Goal: Information Seeking & Learning: Understand process/instructions

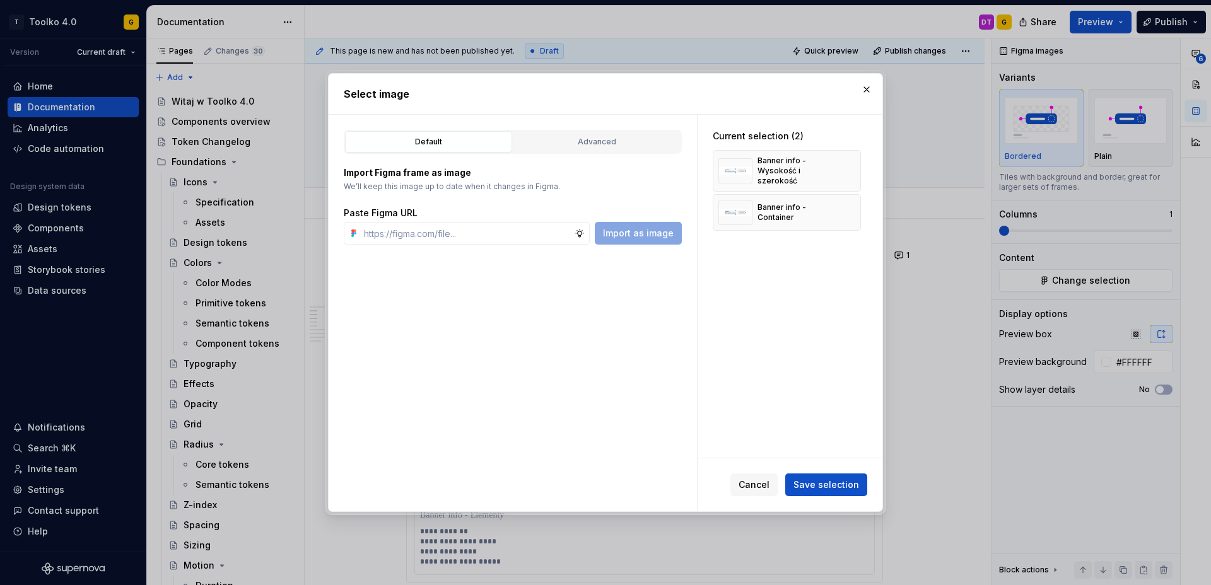
scroll to position [602, 0]
click at [782, 205] on div "Banner info - Container" at bounding box center [795, 212] width 75 height 20
click at [855, 166] on button "button" at bounding box center [847, 171] width 18 height 18
click at [831, 493] on button "Save selection" at bounding box center [826, 485] width 82 height 23
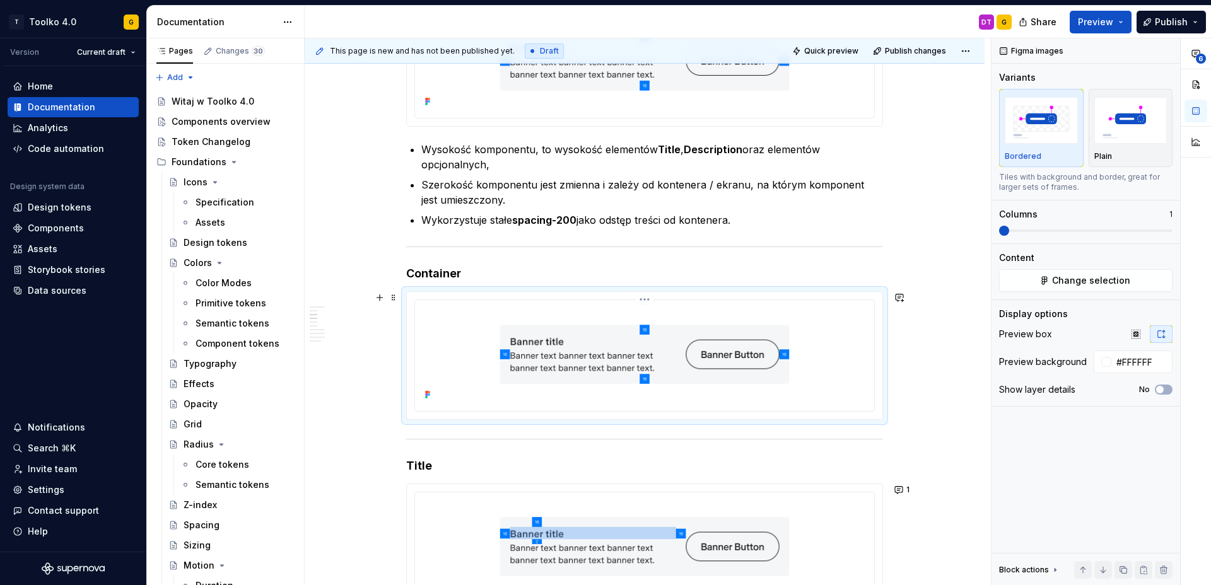
scroll to position [689, 0]
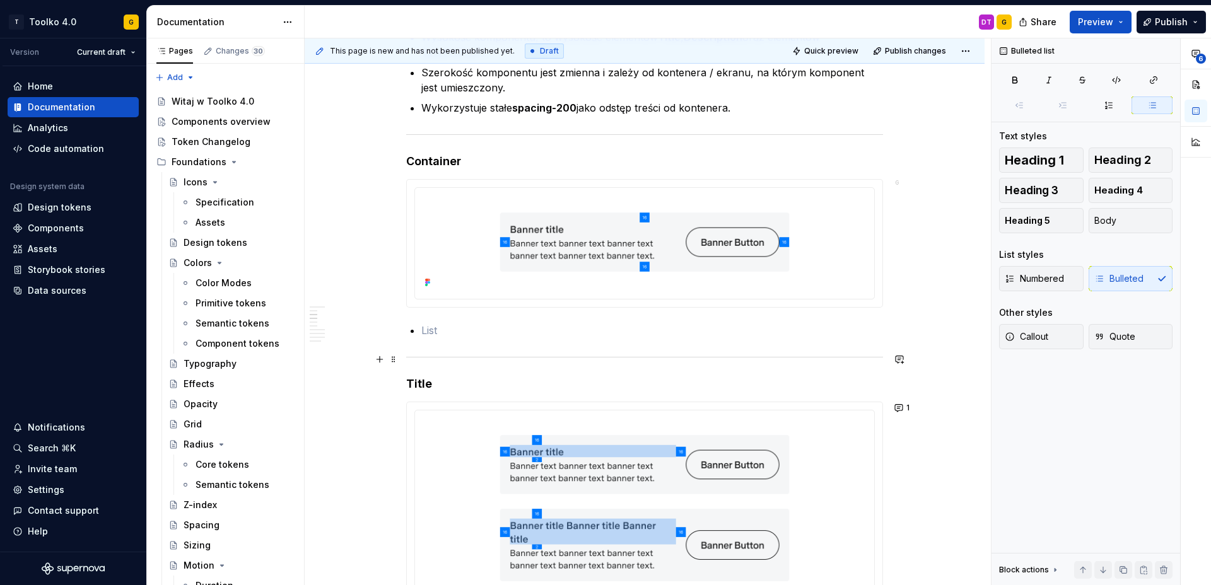
scroll to position [758, 0]
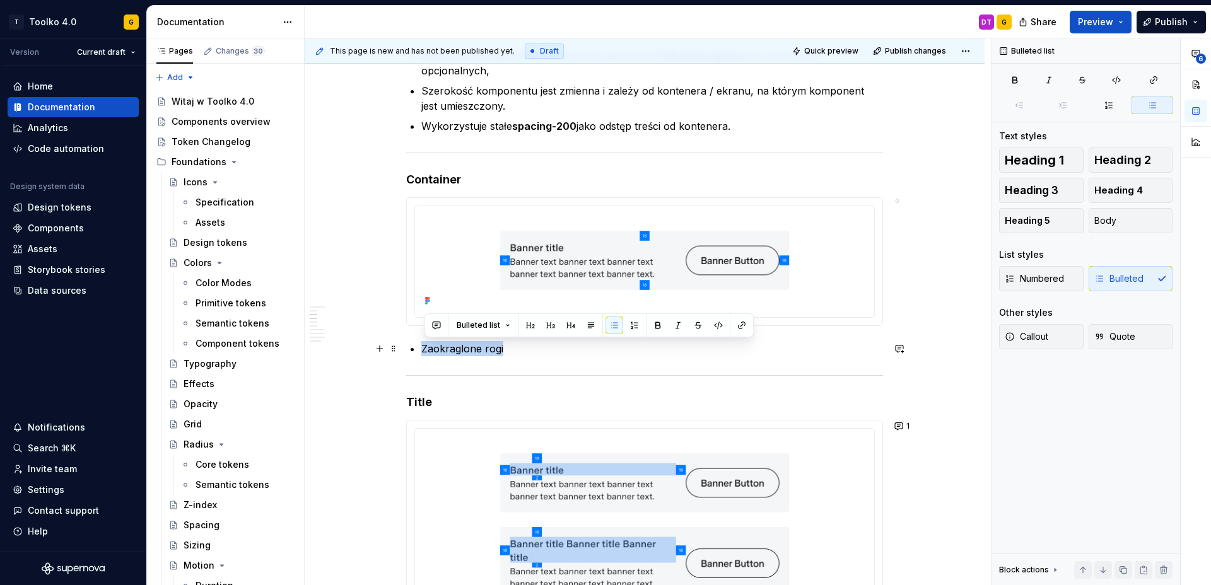
drag, startPoint x: 425, startPoint y: 348, endPoint x: 511, endPoint y: 345, distance: 86.5
click at [511, 345] on p "Zaokraglone rogi" at bounding box center [652, 348] width 462 height 15
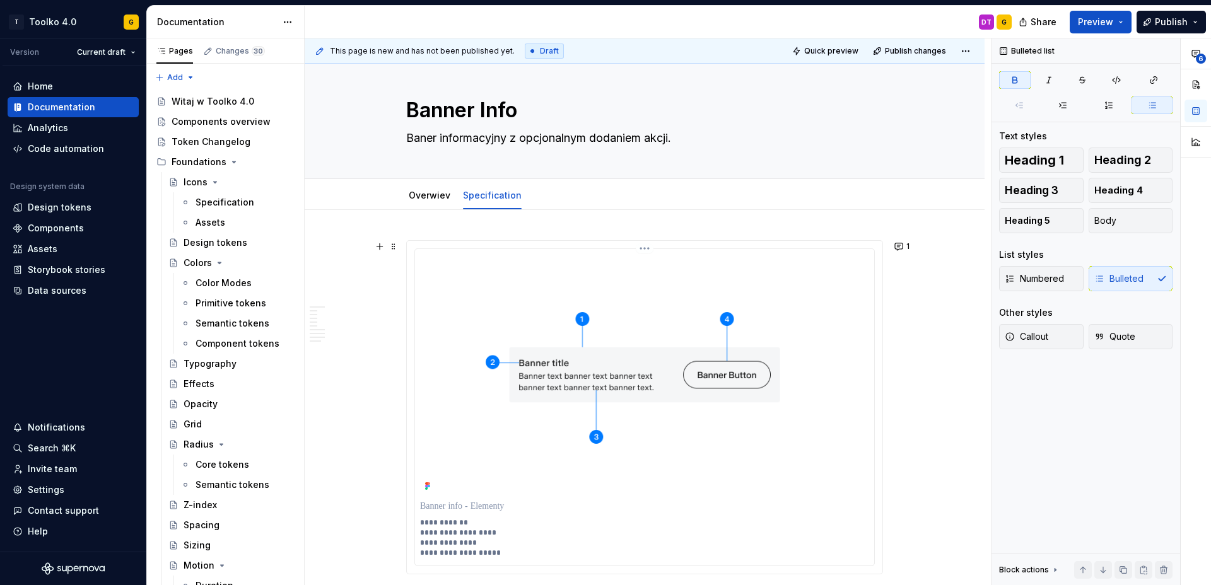
scroll to position [0, 0]
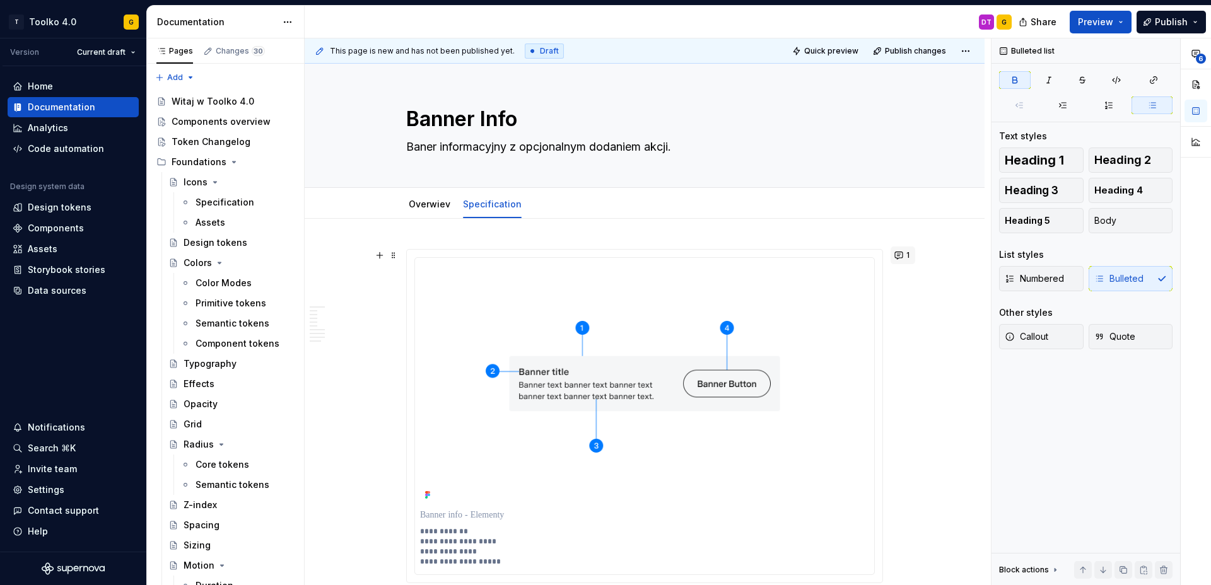
click at [906, 254] on button "1" at bounding box center [903, 256] width 25 height 18
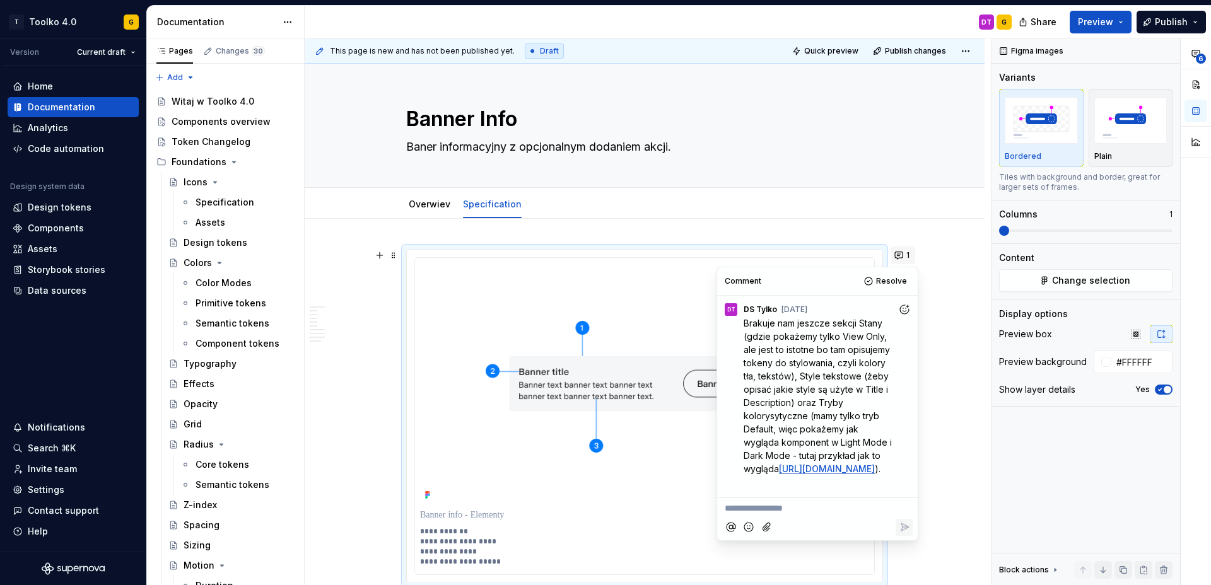
scroll to position [83, 0]
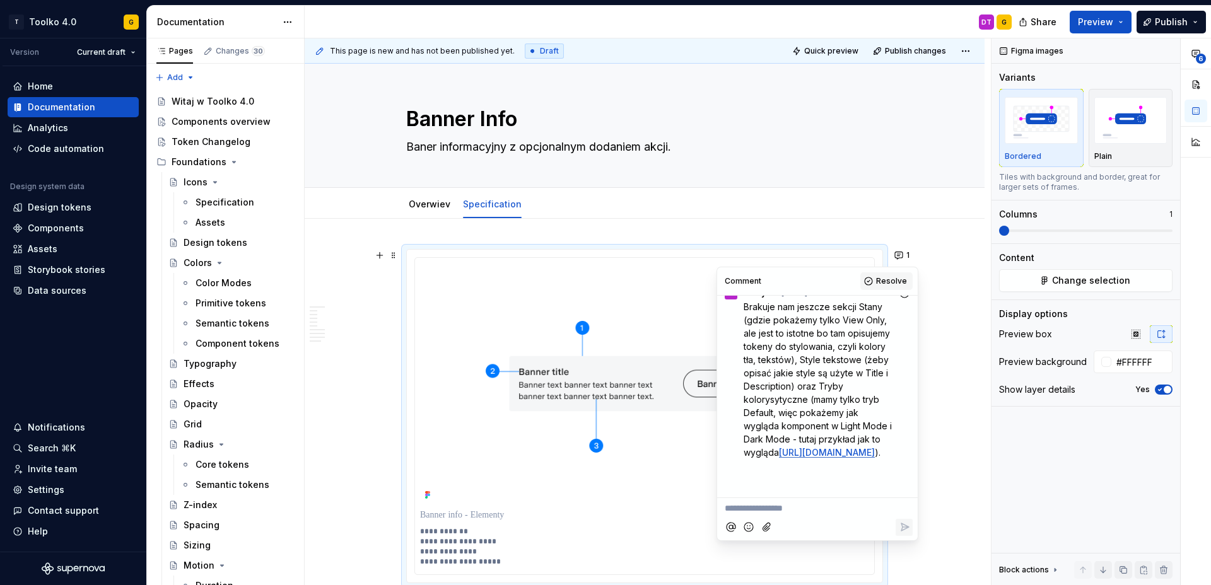
click at [888, 280] on span "Resolve" at bounding box center [891, 281] width 31 height 10
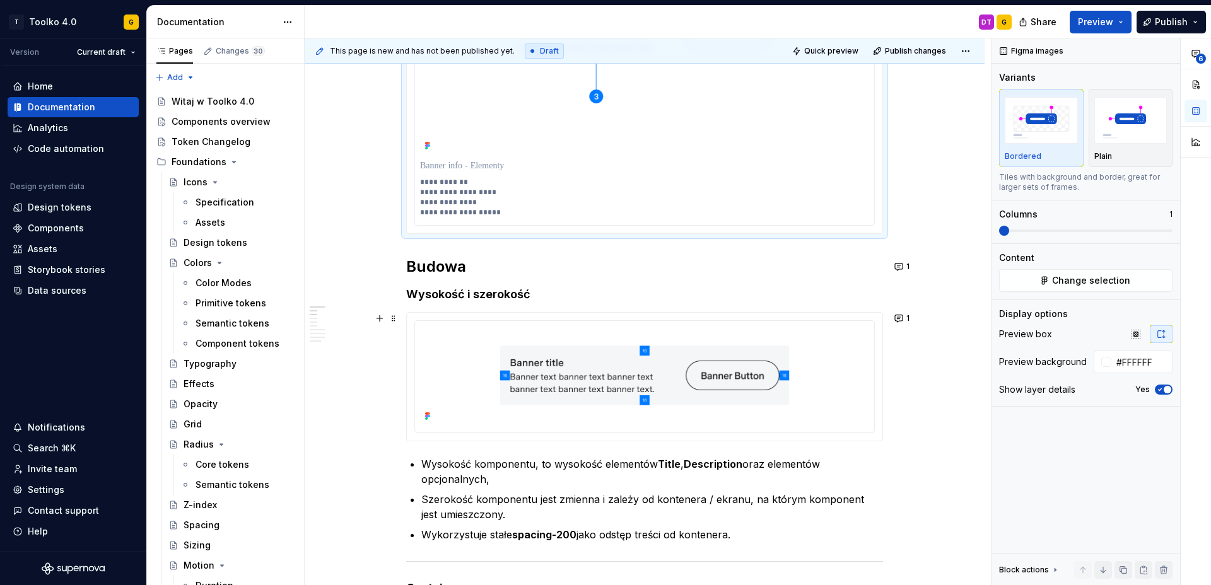
scroll to position [353, 0]
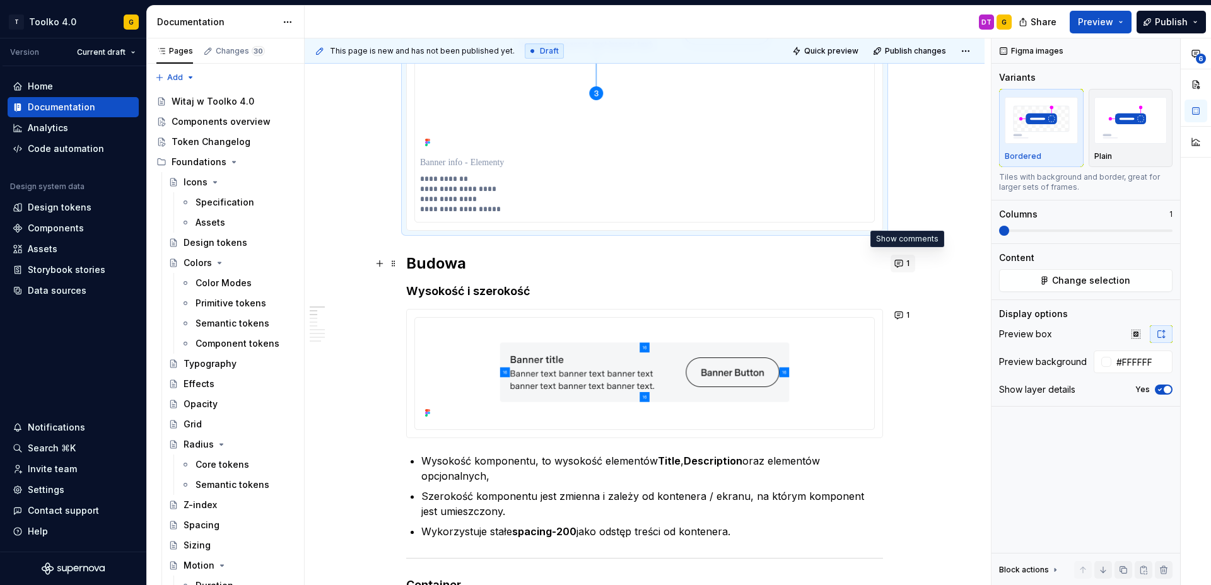
click at [902, 261] on button "1" at bounding box center [903, 264] width 25 height 18
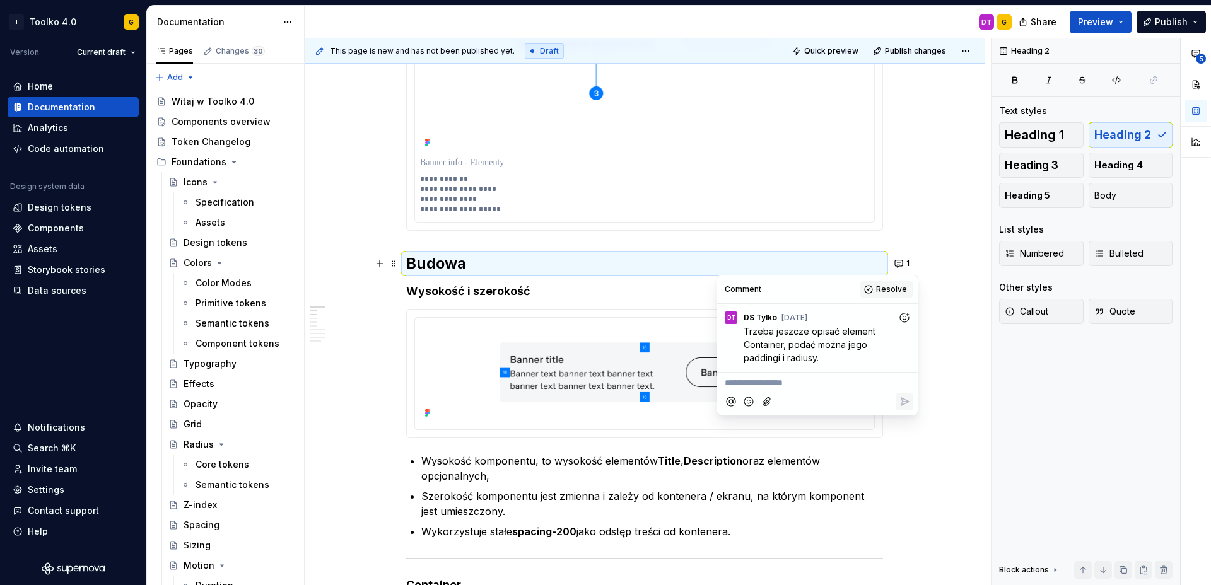
click at [895, 288] on span "Resolve" at bounding box center [891, 289] width 31 height 10
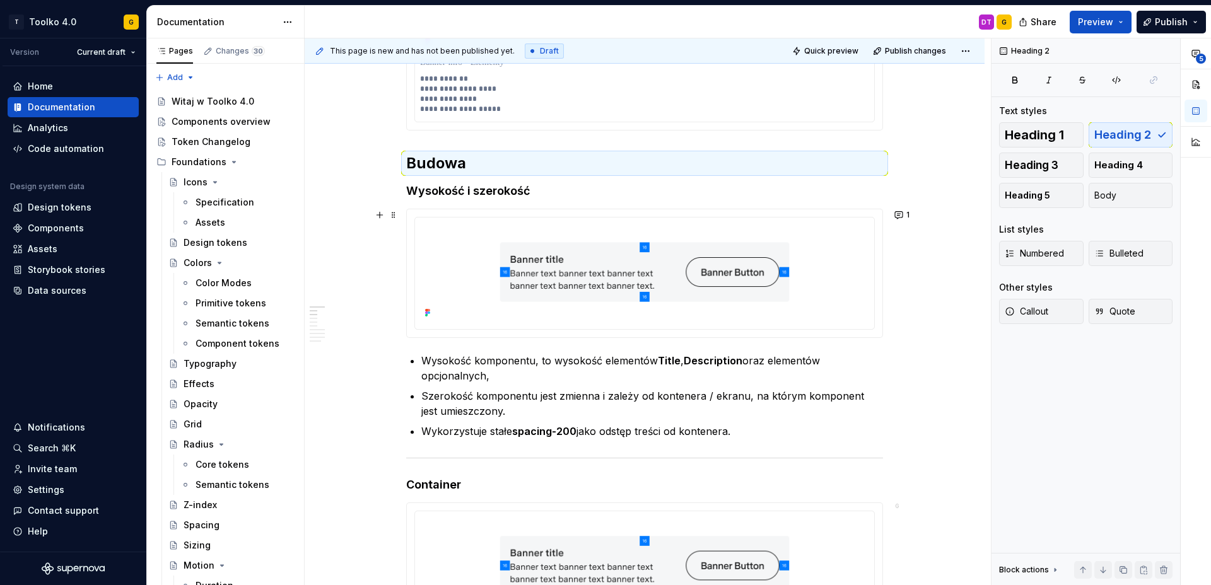
scroll to position [527, 0]
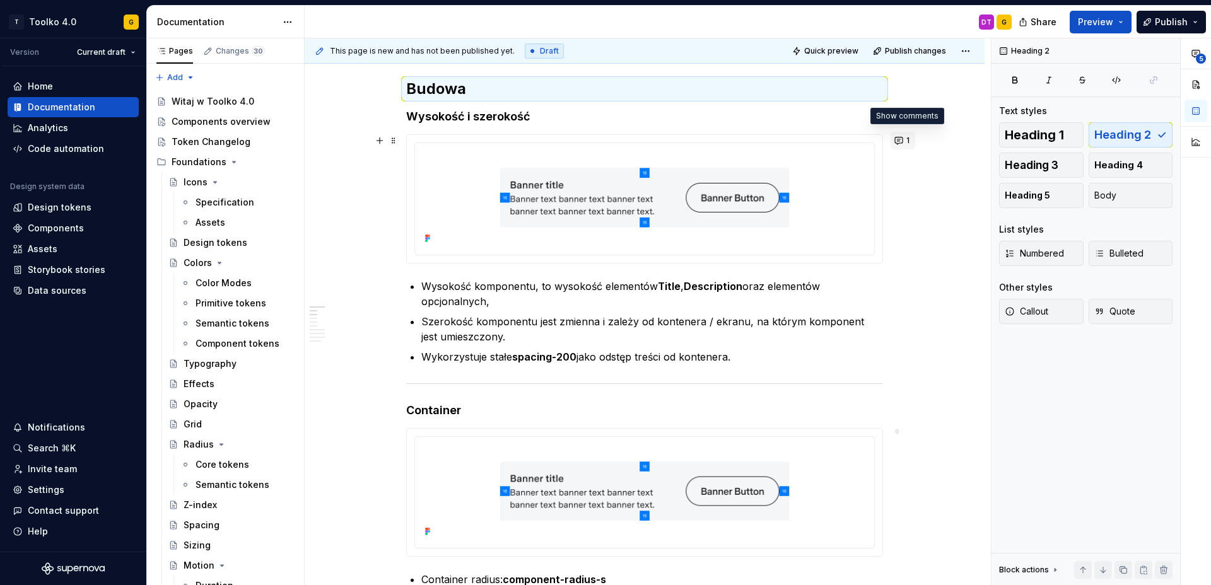
click at [907, 140] on button "1" at bounding box center [903, 141] width 25 height 18
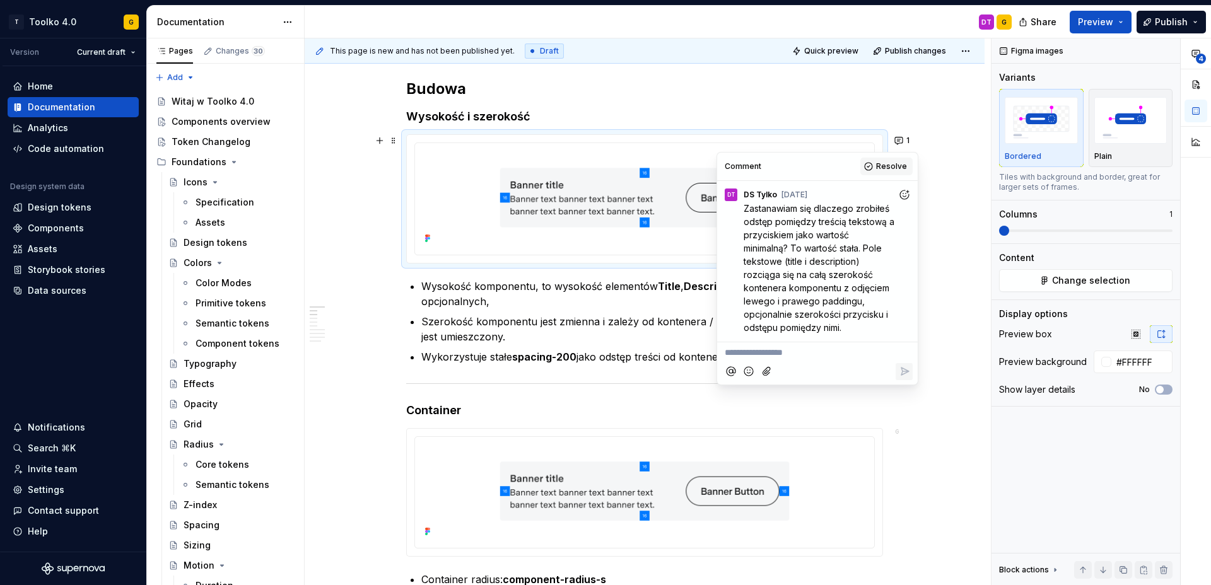
click at [886, 164] on span "Resolve" at bounding box center [891, 166] width 31 height 10
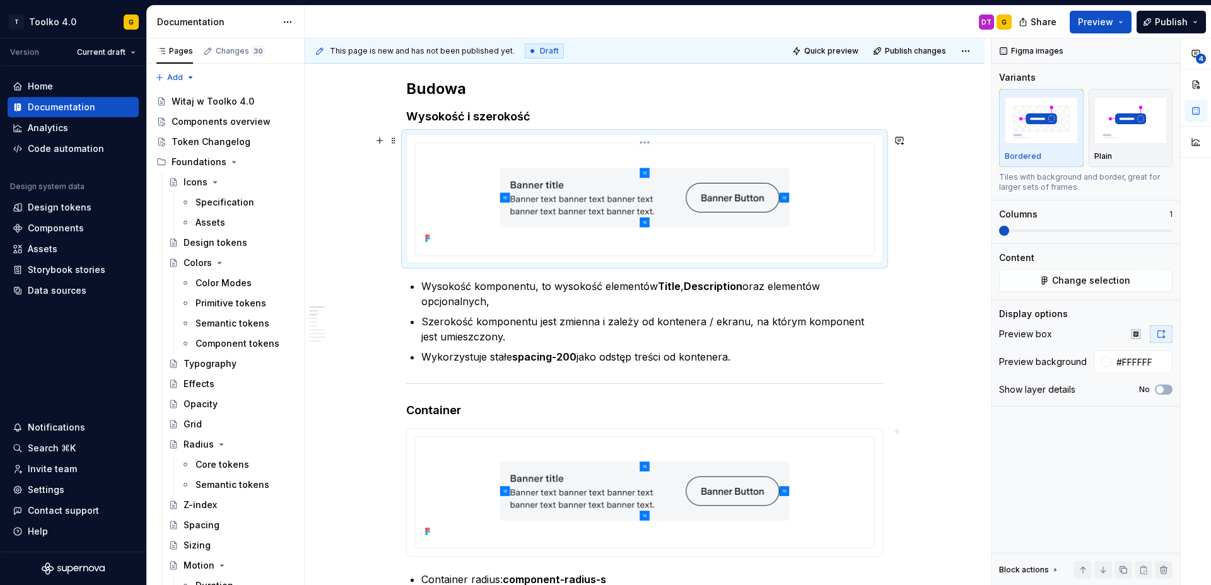
click at [780, 166] on img at bounding box center [644, 197] width 449 height 98
click at [645, 142] on div at bounding box center [645, 198] width 476 height 127
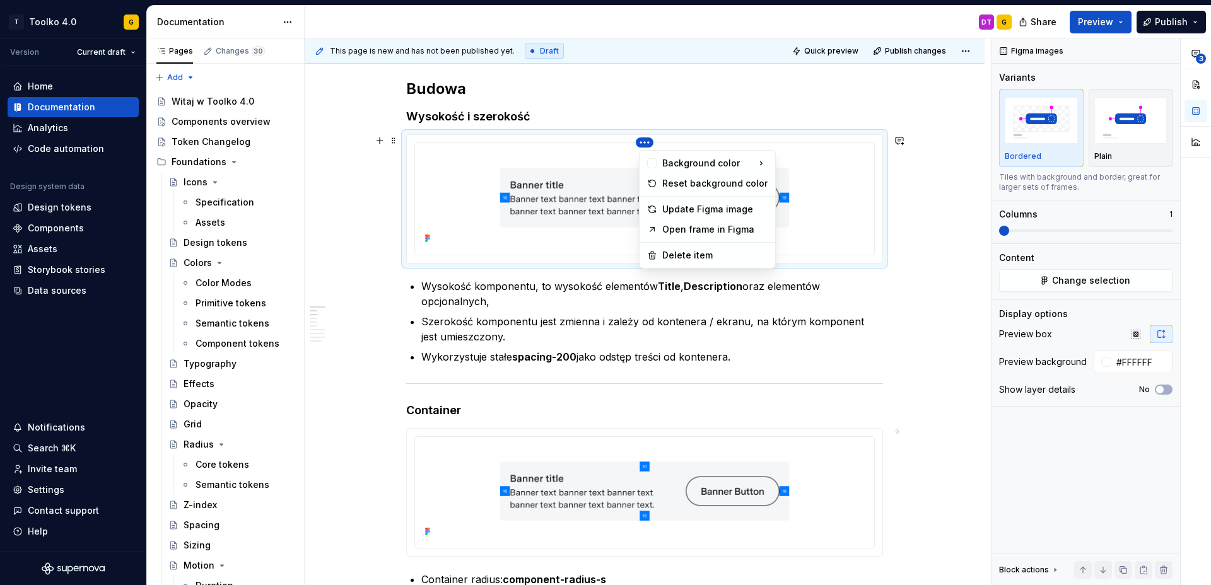
click at [647, 143] on html "T Toolko 4.0 G Version Current draft Home Documentation Analytics Code automati…" at bounding box center [605, 292] width 1211 height 585
click at [682, 210] on div "Update Figma image" at bounding box center [714, 209] width 105 height 13
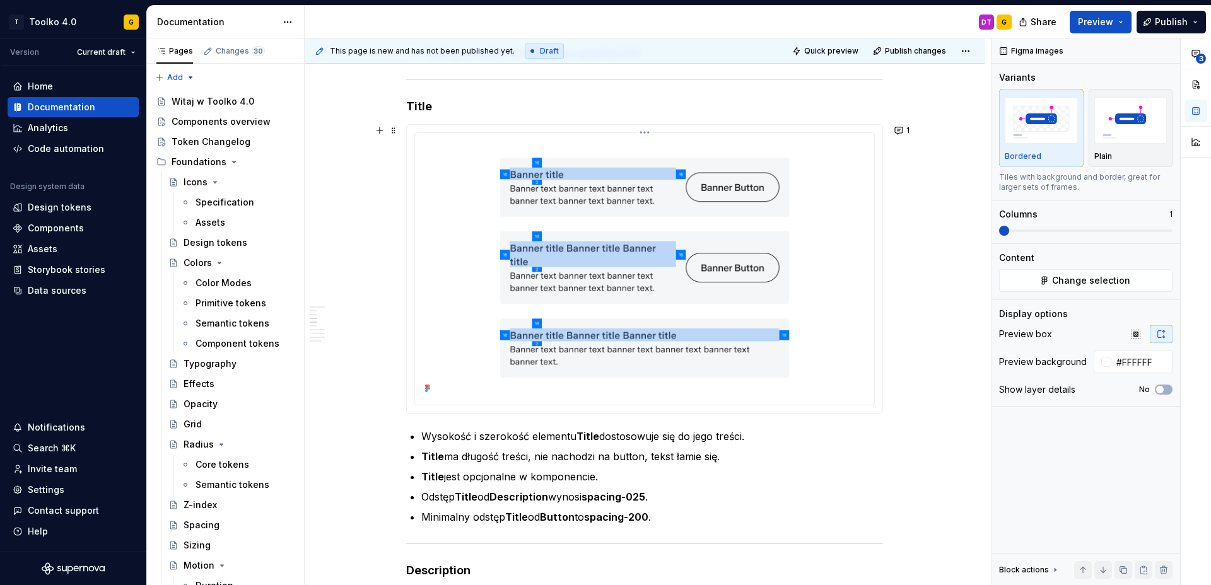
scroll to position [1094, 0]
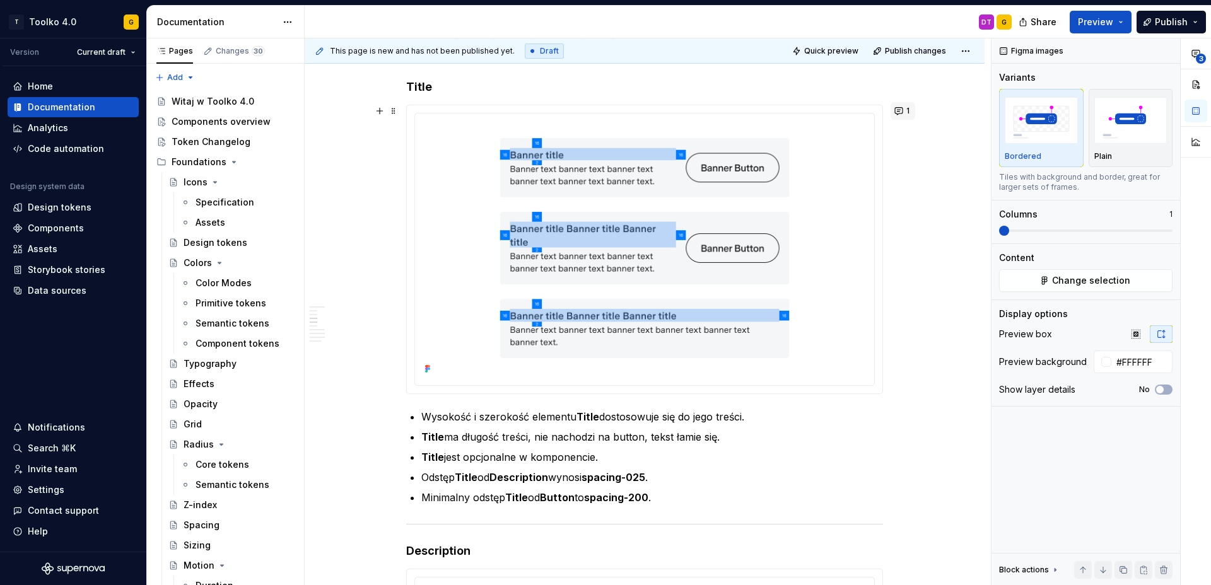
click at [902, 112] on button "1" at bounding box center [903, 111] width 25 height 18
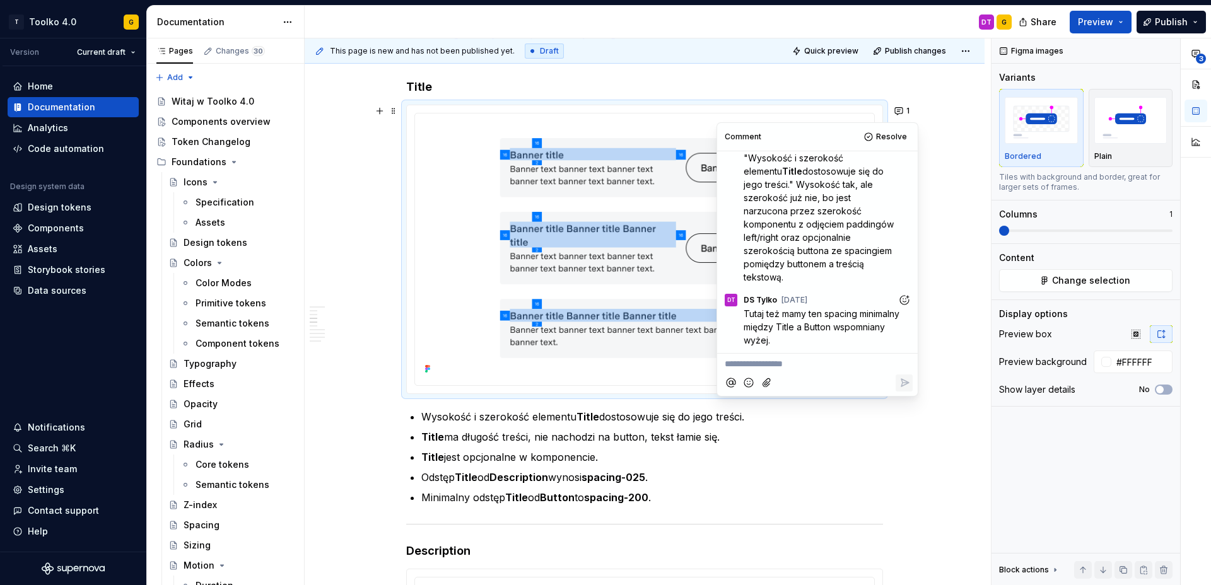
scroll to position [0, 0]
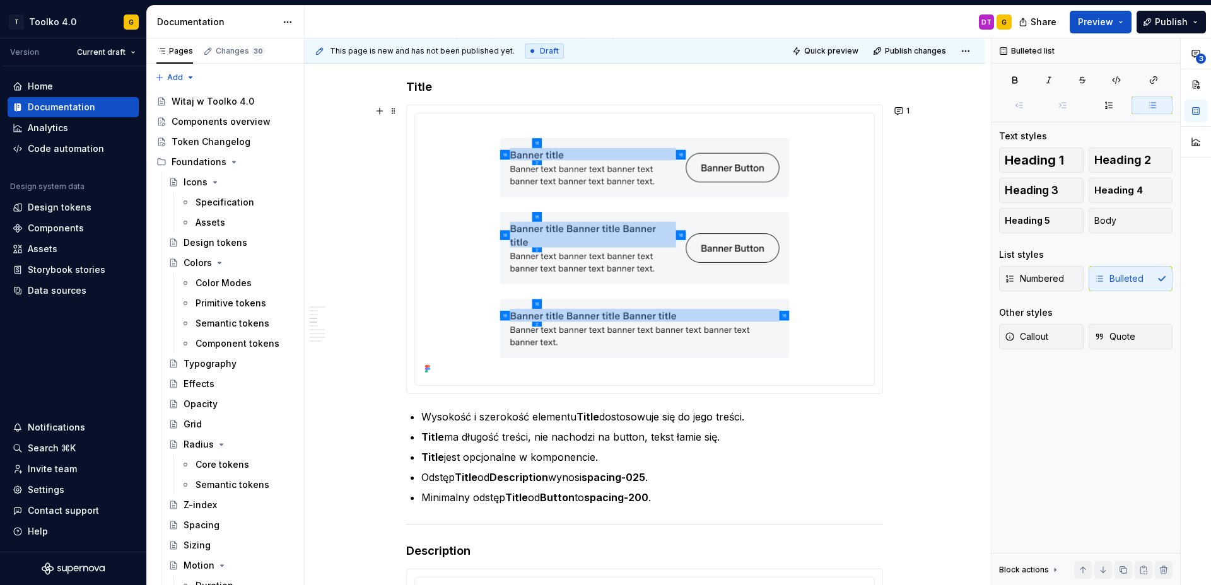
click at [536, 419] on p "Wysokość i szerokość elementu Title dostosowuje się do jego treści." at bounding box center [652, 416] width 462 height 15
click at [905, 109] on button "1" at bounding box center [903, 111] width 25 height 18
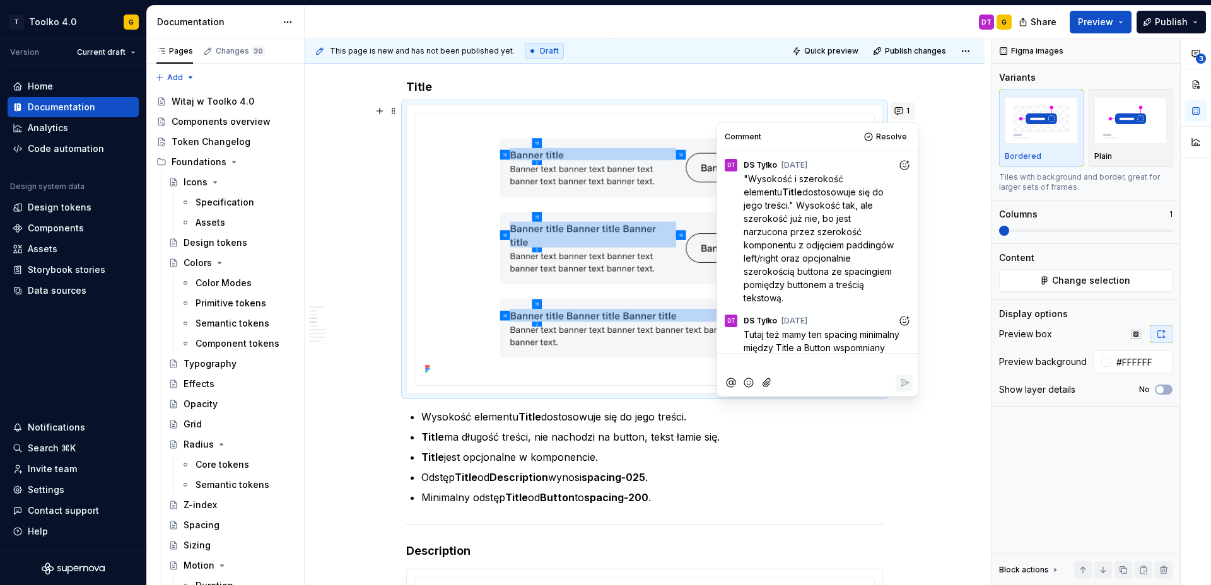
scroll to position [21, 0]
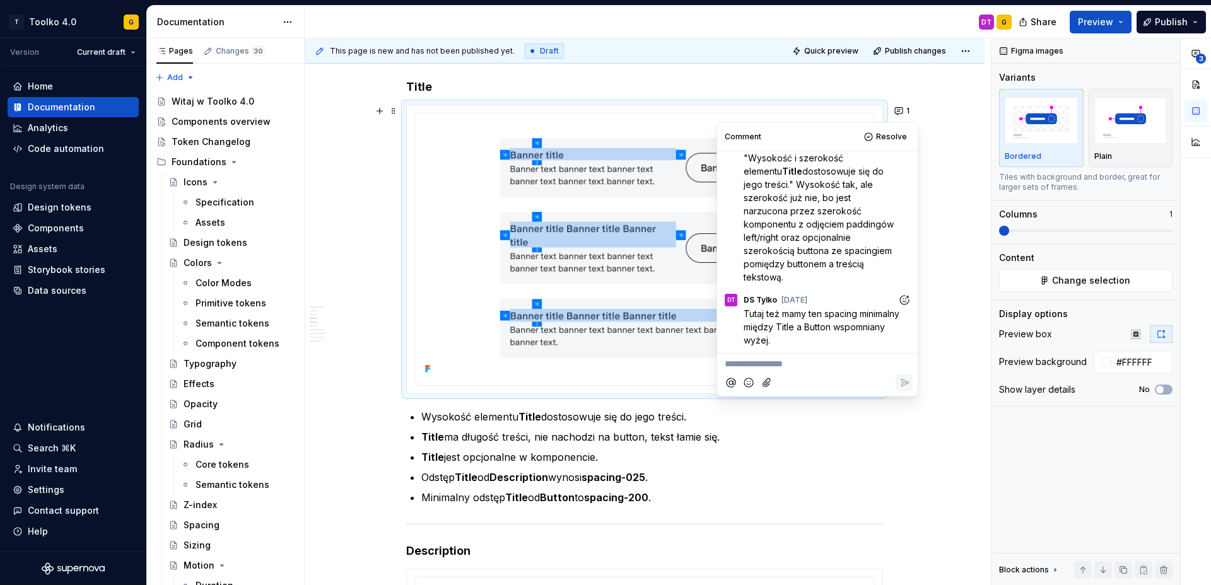
click at [701, 418] on p "Wysokość elementu Title dostosowuje się do jego treści." at bounding box center [652, 416] width 462 height 15
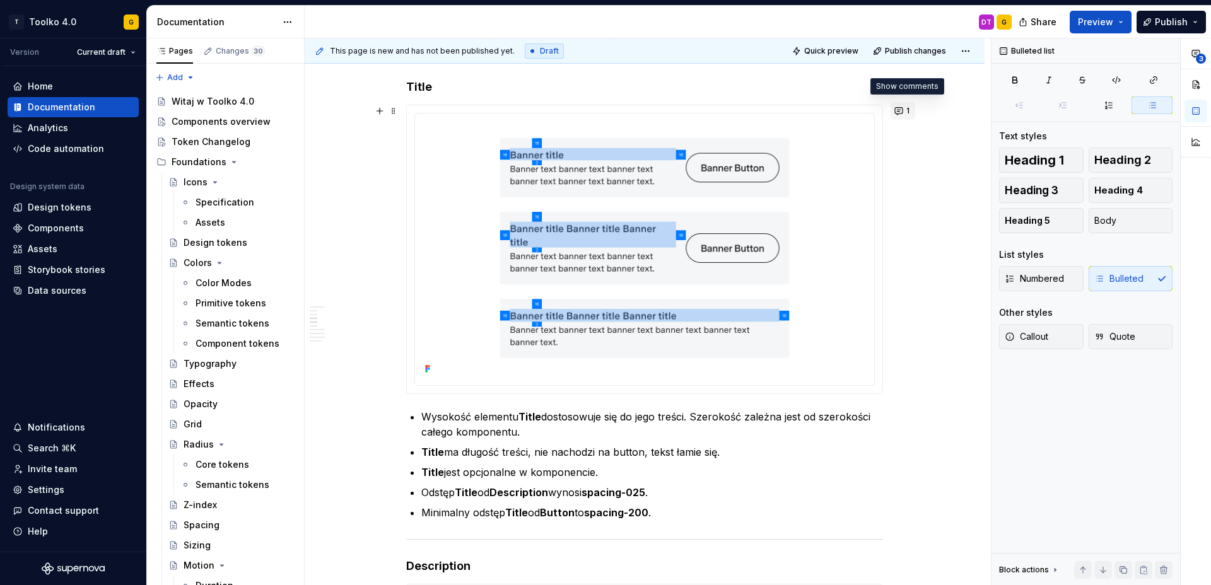
click at [903, 116] on button "1" at bounding box center [903, 111] width 25 height 18
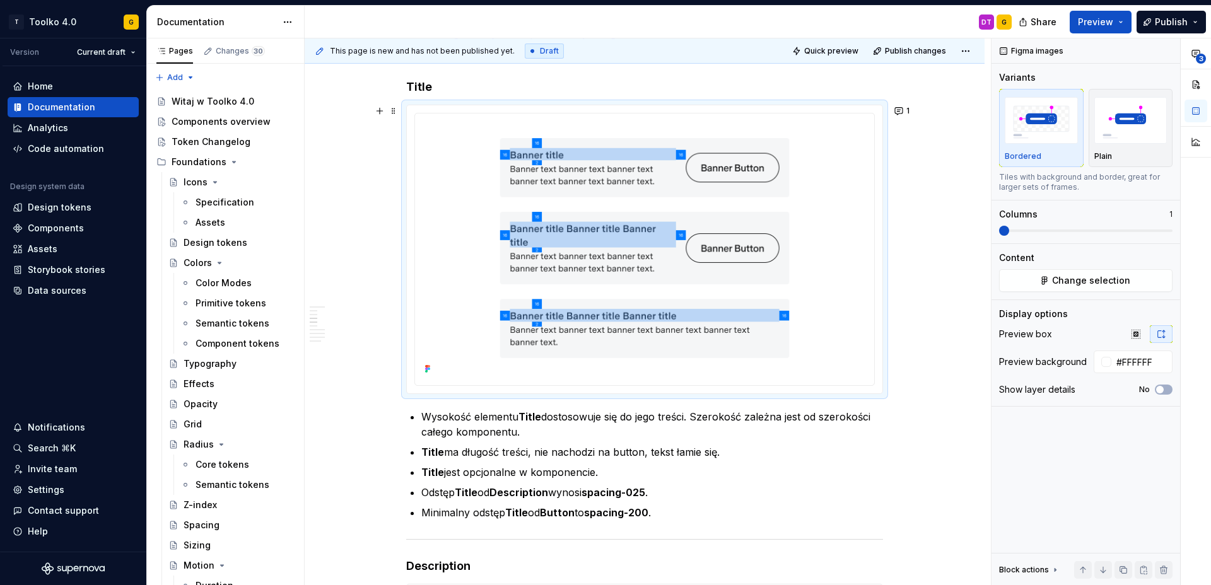
drag, startPoint x: 520, startPoint y: 433, endPoint x: 529, endPoint y: 432, distance: 8.2
click at [520, 433] on p "Wysokość elementu Title dostosowuje się do jego treści. Szerokość zależna jest …" at bounding box center [652, 424] width 462 height 30
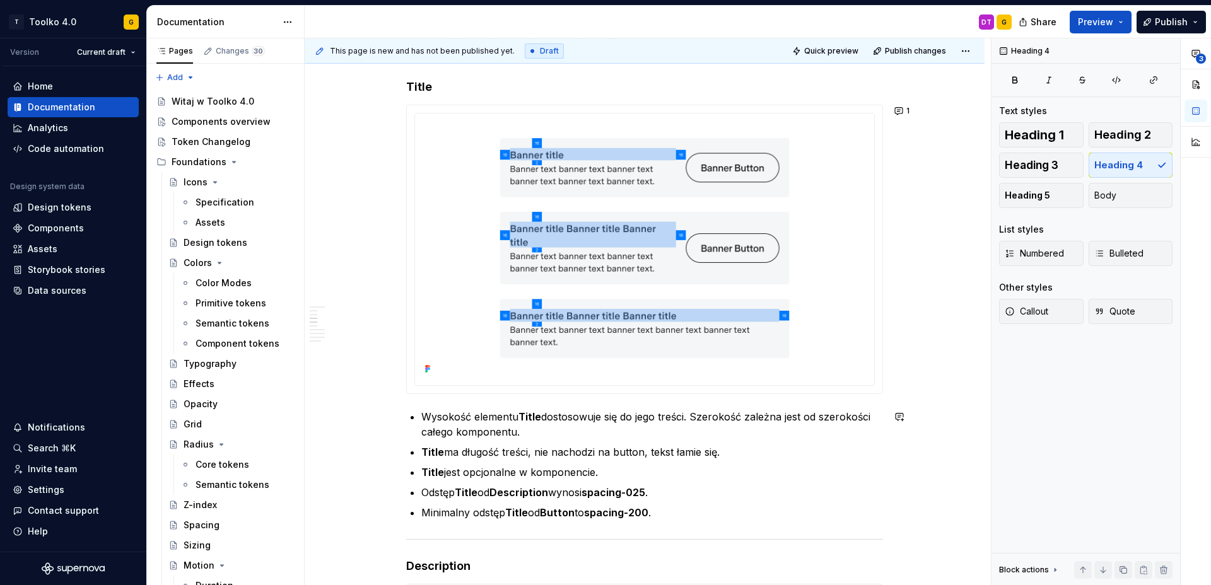
scroll to position [1072, 0]
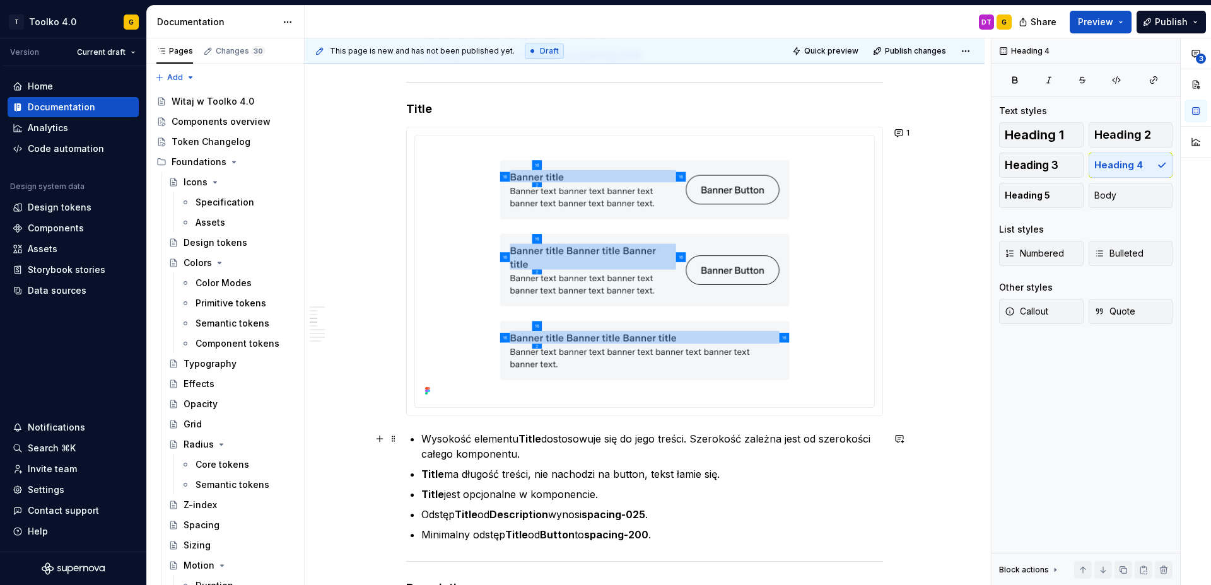
click at [520, 457] on p "Wysokość elementu Title dostosowuje się do jego treści. Szerokość zależna jest …" at bounding box center [652, 446] width 462 height 30
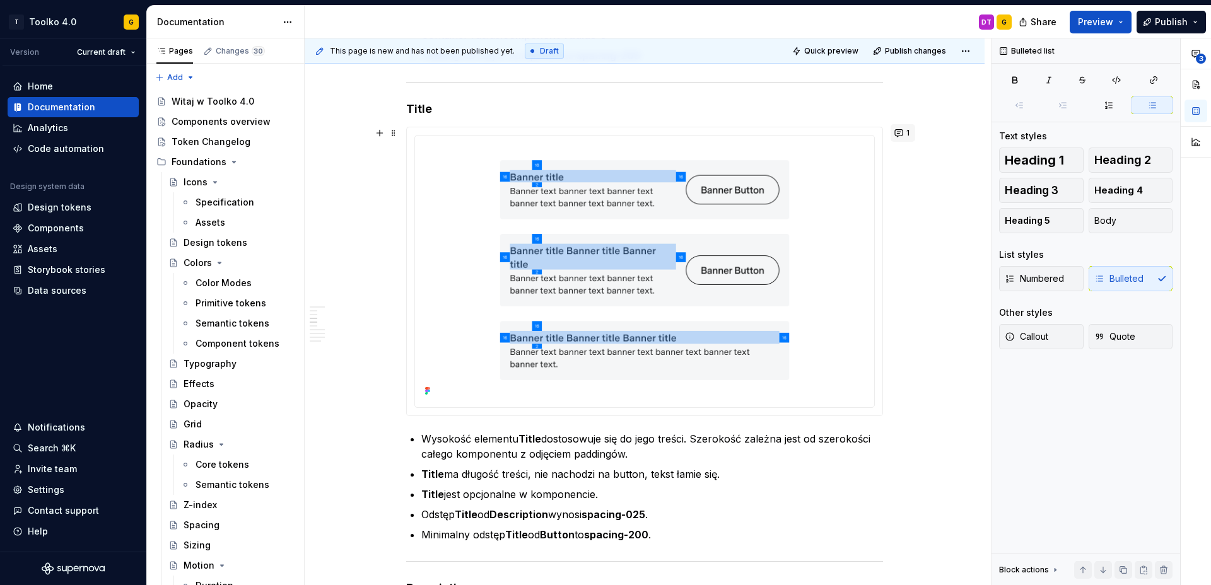
click at [908, 132] on button "1" at bounding box center [903, 133] width 25 height 18
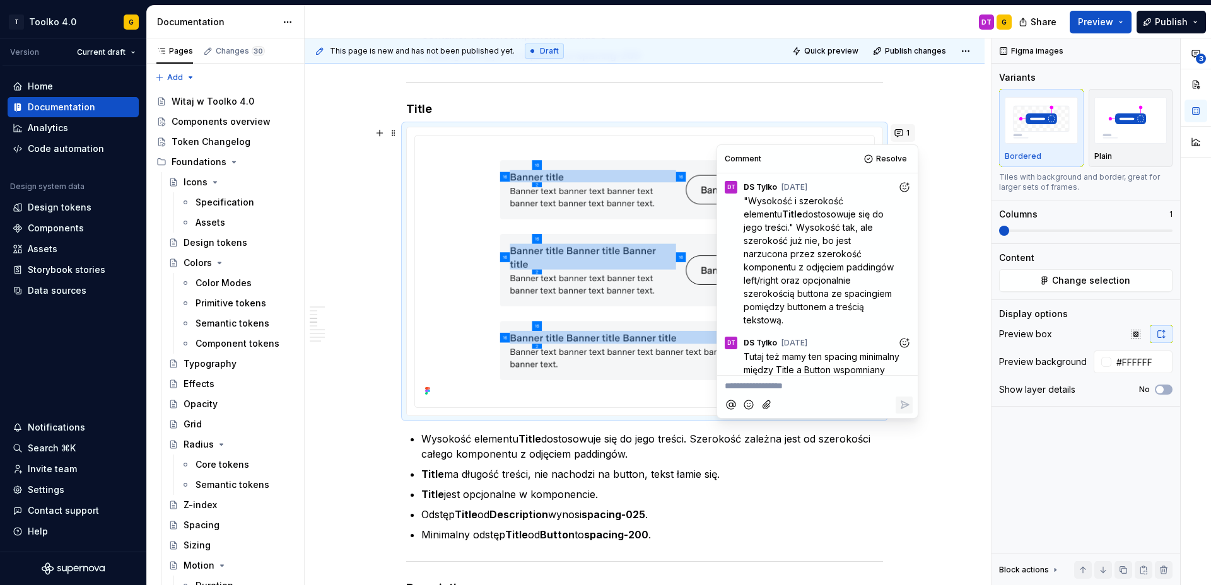
scroll to position [21, 0]
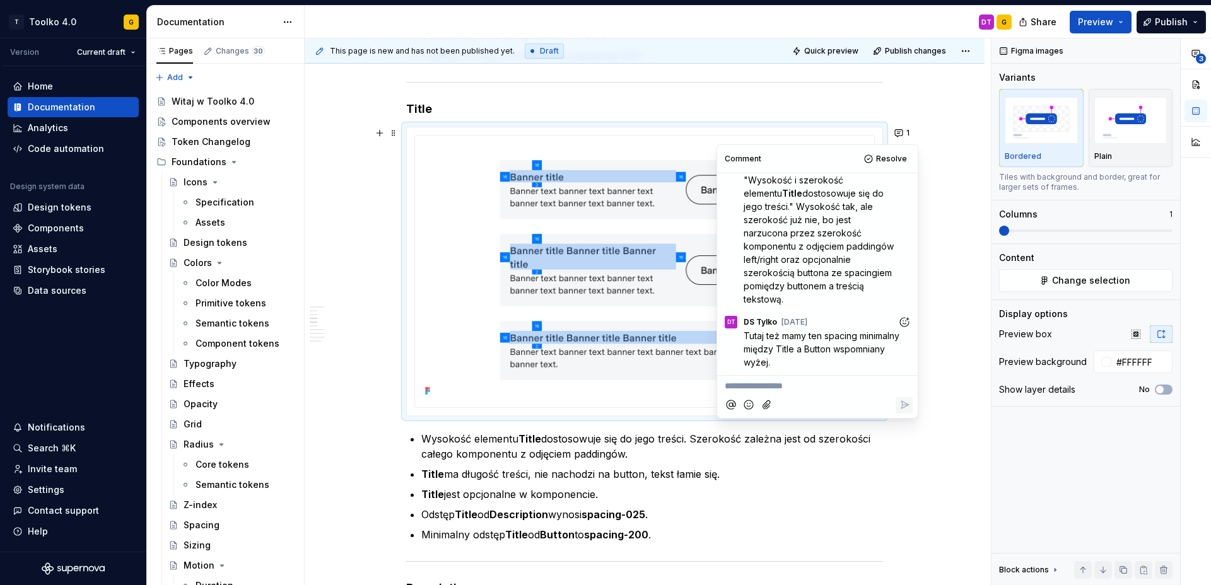
click at [636, 454] on p "Wysokość elementu Title dostosowuje się do jego treści. Szerokość zależna jest …" at bounding box center [652, 446] width 462 height 30
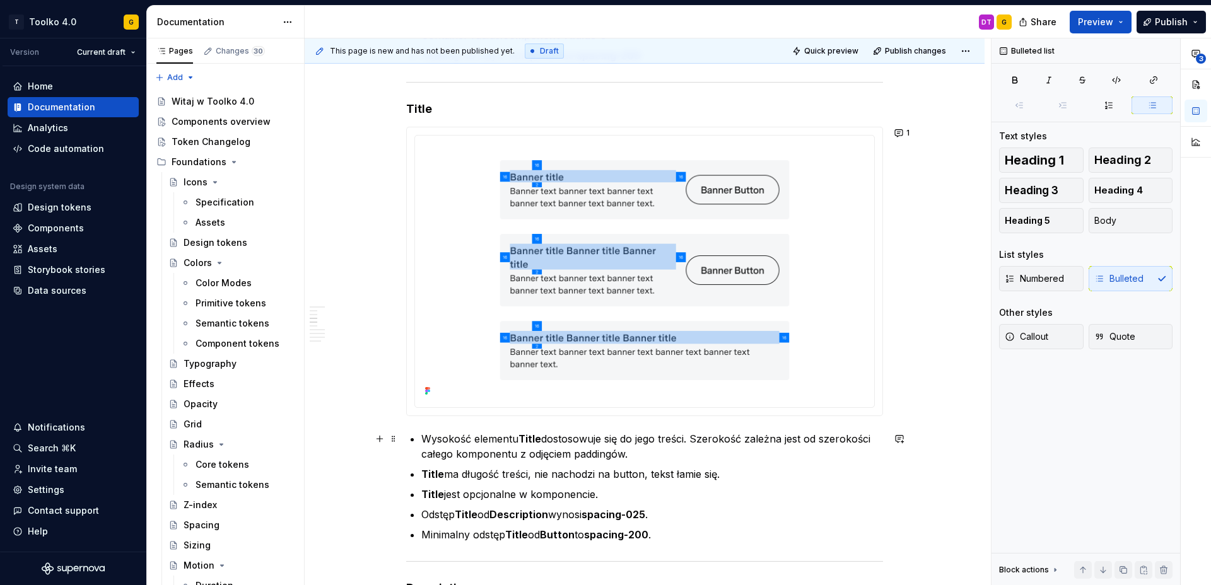
click at [699, 442] on p "Wysokość elementu Title dostosowuje się do jego treści. Szerokość zależna jest …" at bounding box center [652, 446] width 462 height 30
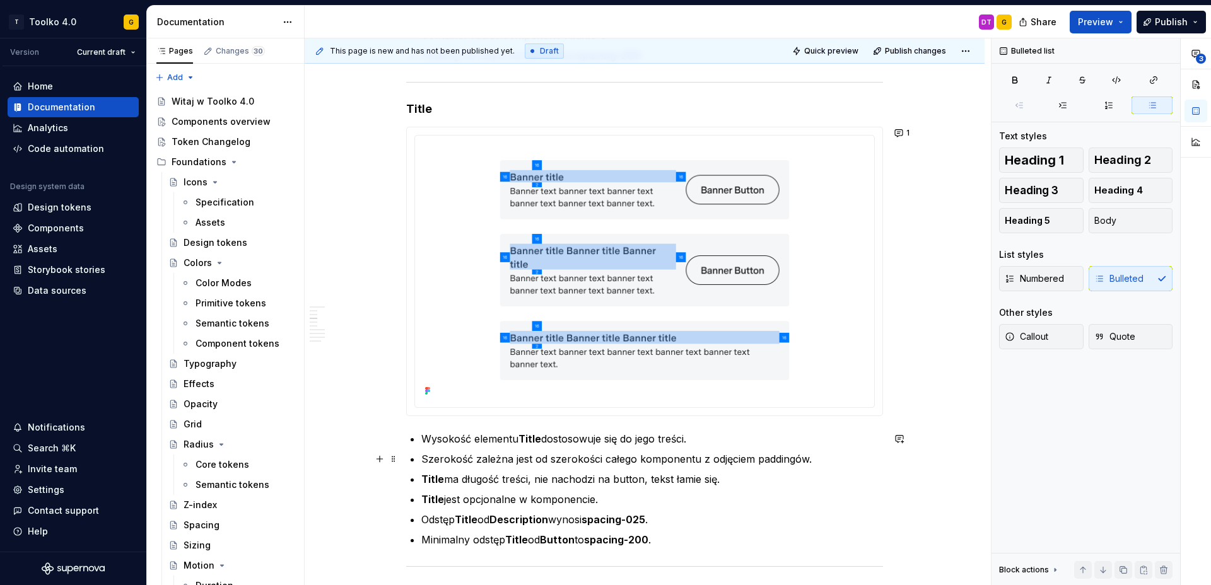
click at [816, 459] on p "Szerokość zależna jest od szerokości całego komponentu z odjęciem paddingów." at bounding box center [652, 459] width 462 height 15
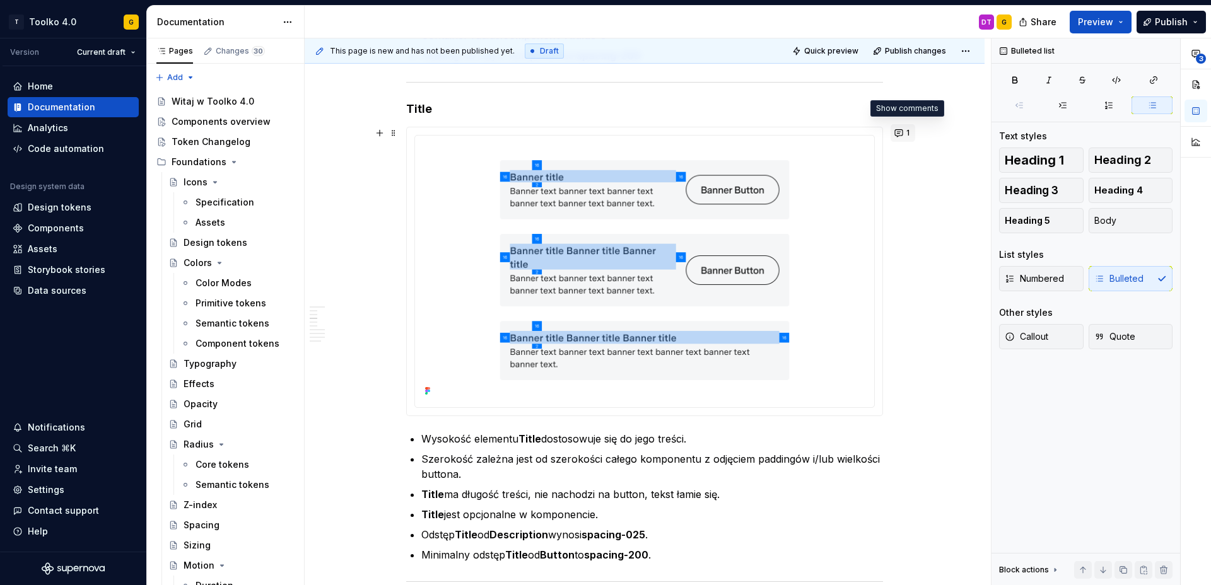
click at [908, 133] on button "1" at bounding box center [903, 133] width 25 height 18
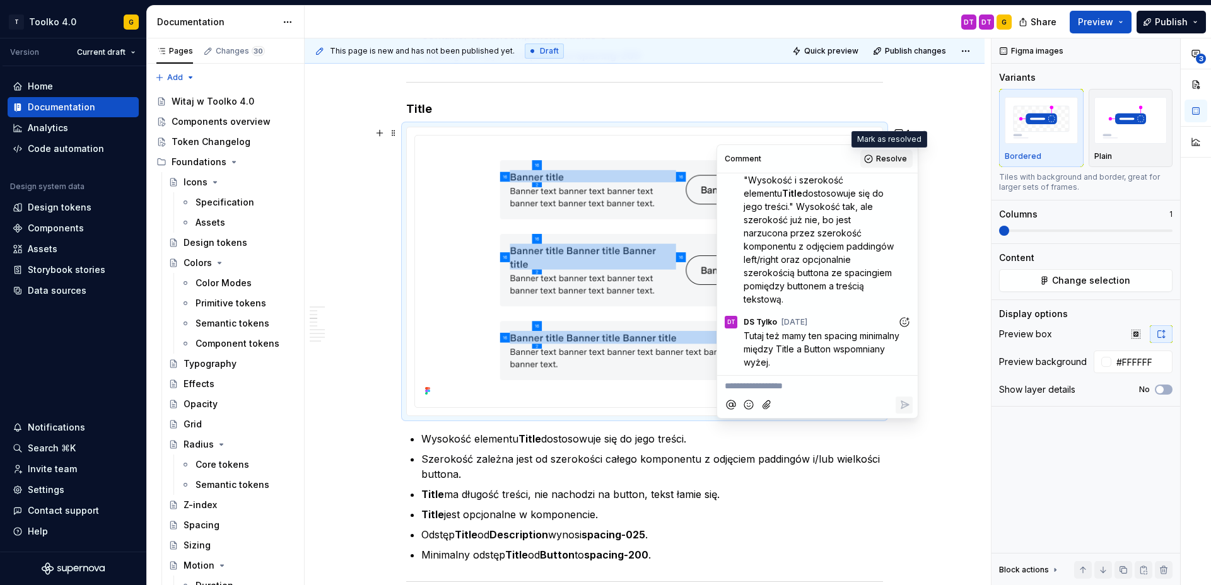
click at [887, 160] on span "Resolve" at bounding box center [891, 159] width 31 height 10
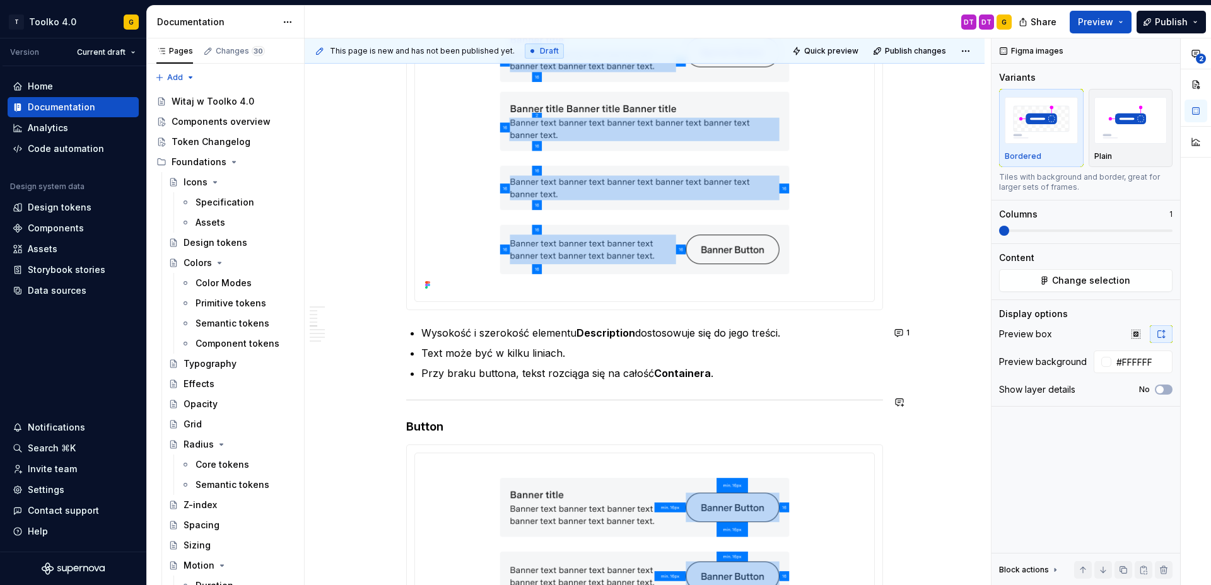
scroll to position [1713, 0]
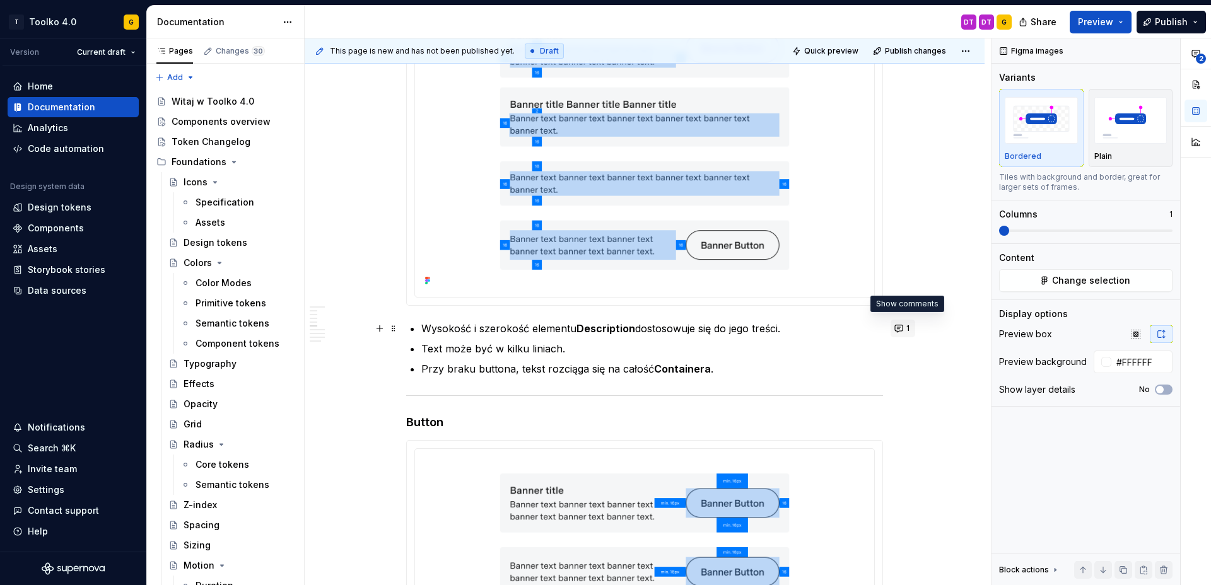
click at [910, 328] on span "1" at bounding box center [907, 329] width 3 height 10
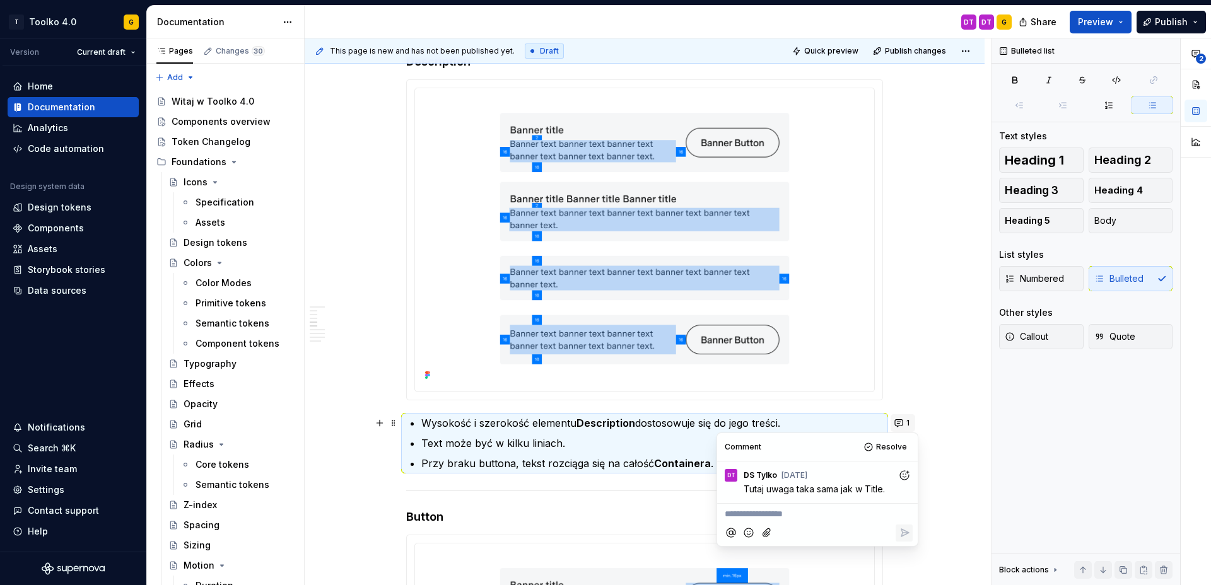
scroll to position [1675, 0]
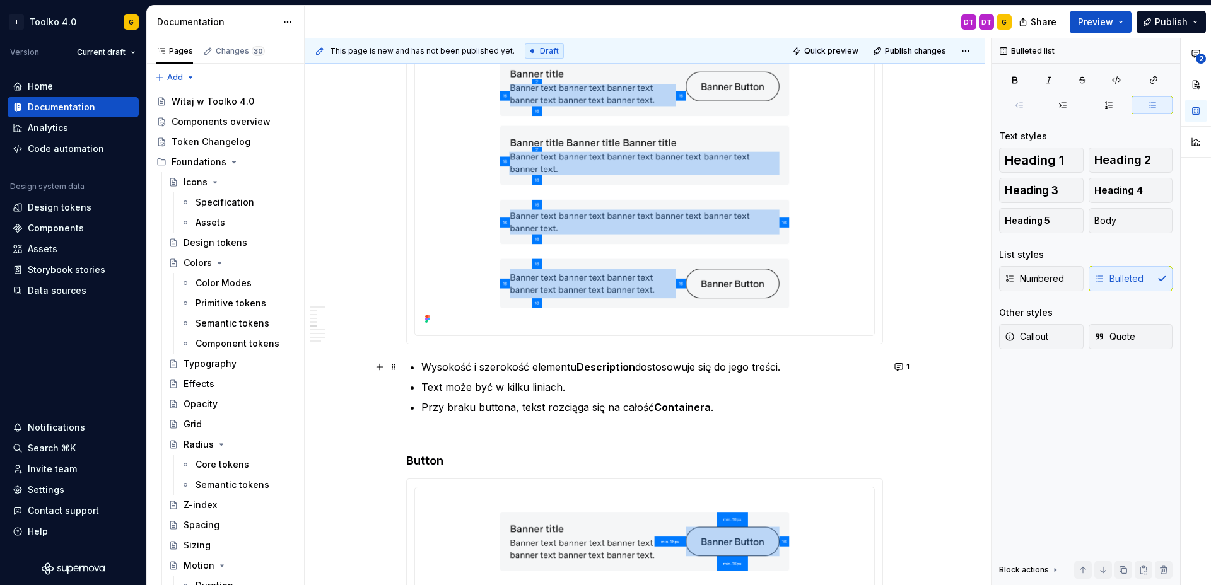
click at [613, 404] on p "Przy braku buttona, tekst rozciąga się na całość Containera ." at bounding box center [652, 407] width 462 height 15
click at [710, 408] on p "Przy braku buttona, tekst rozciąga się na całość Containera ." at bounding box center [652, 407] width 462 height 15
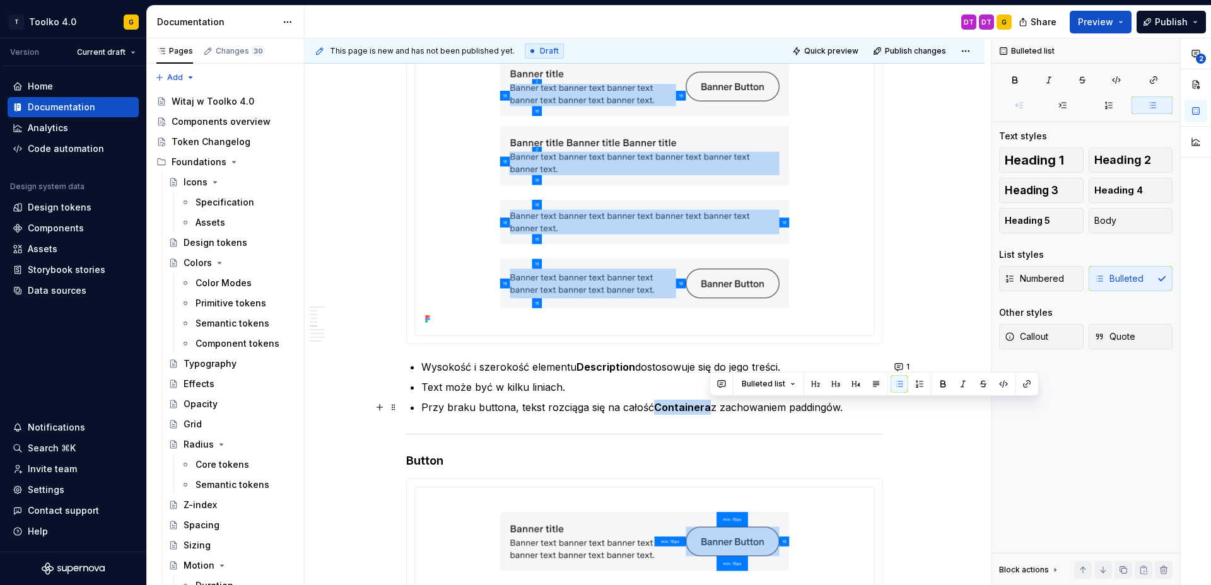
click at [877, 409] on p "Przy braku buttona, tekst rozciąga się na całość Containera z zachowaniem paddi…" at bounding box center [652, 407] width 462 height 15
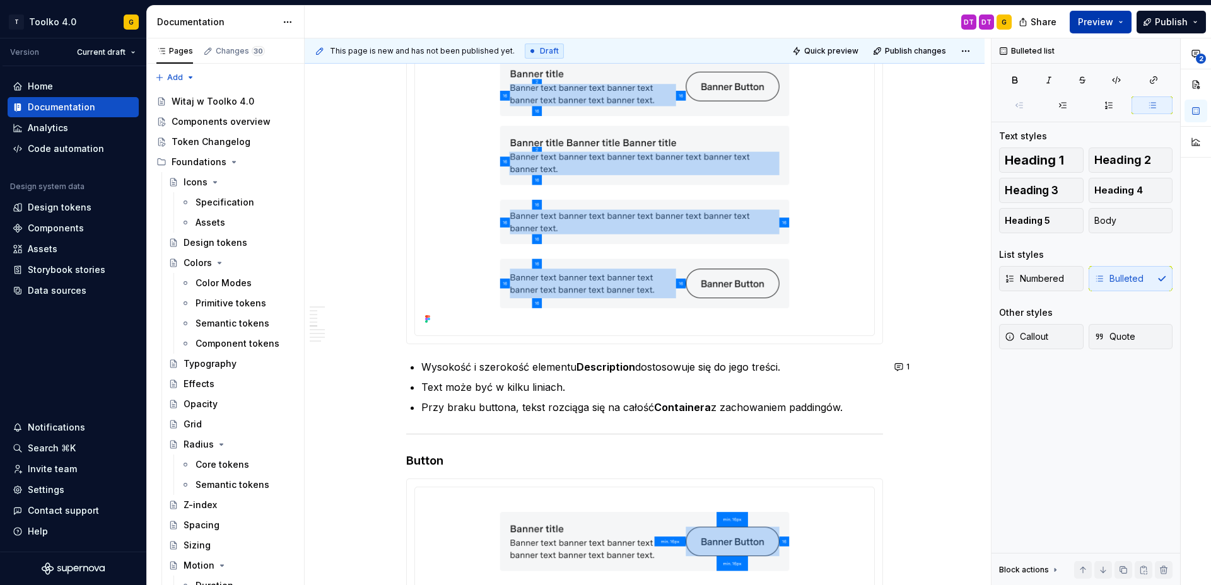
click at [1093, 16] on span "Preview" at bounding box center [1095, 22] width 35 height 13
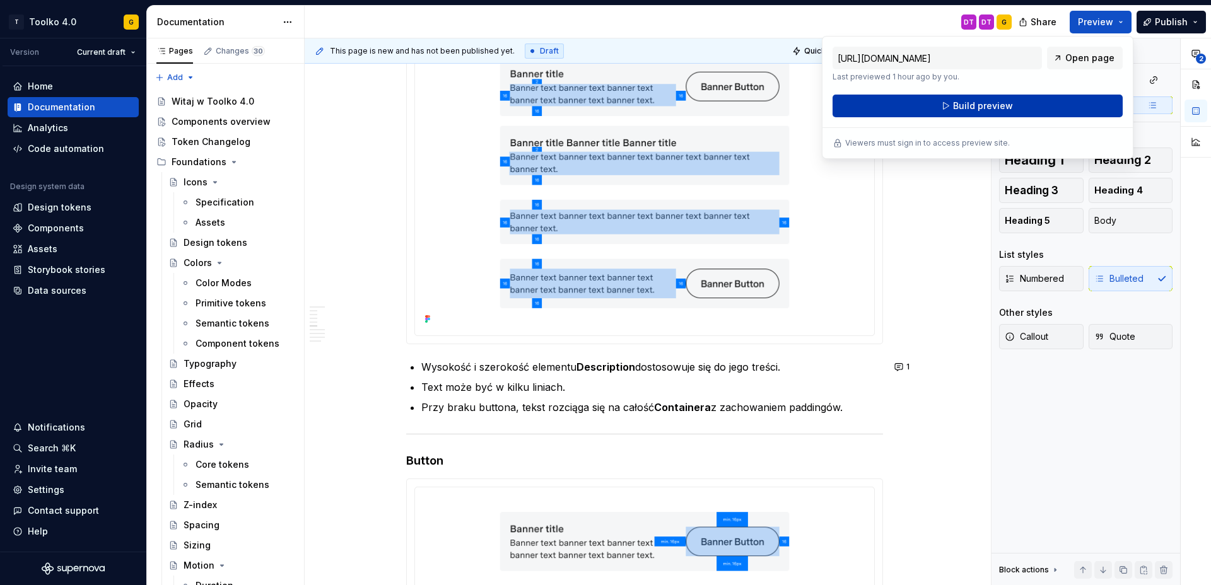
click at [928, 107] on button "Build preview" at bounding box center [978, 106] width 290 height 23
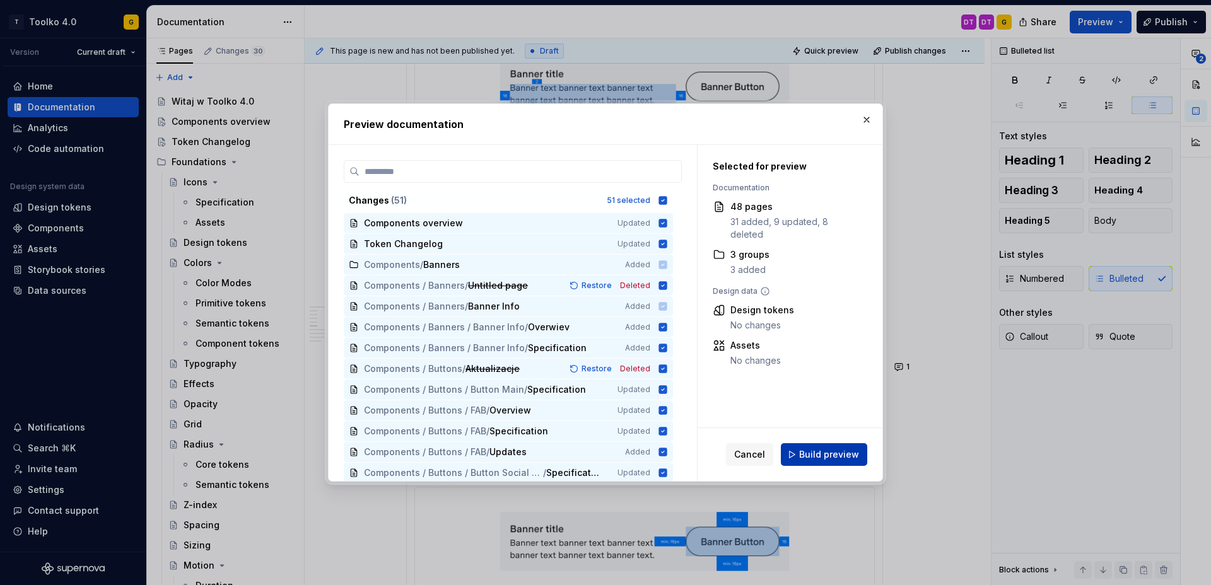
click at [819, 455] on span "Build preview" at bounding box center [829, 455] width 60 height 13
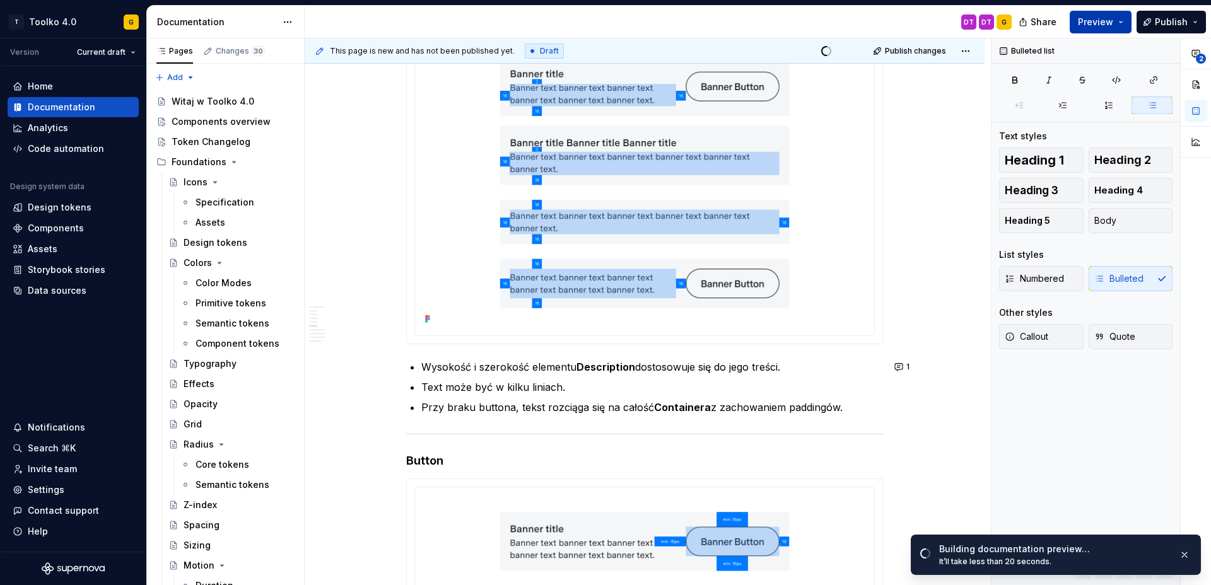
click at [1103, 23] on span "Preview" at bounding box center [1095, 22] width 35 height 13
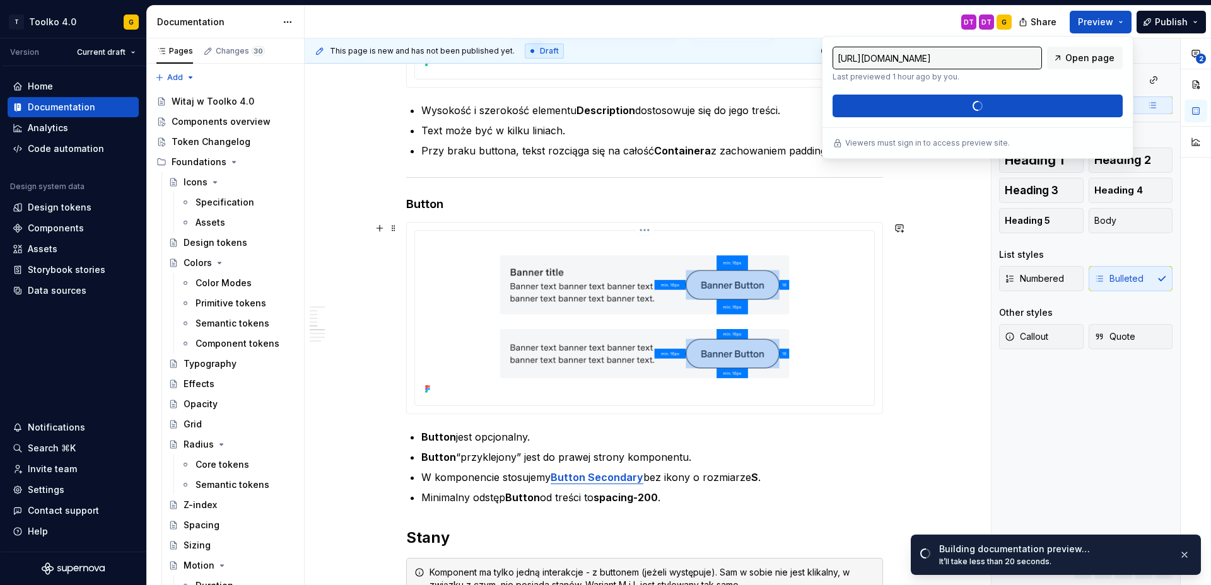
scroll to position [1972, 0]
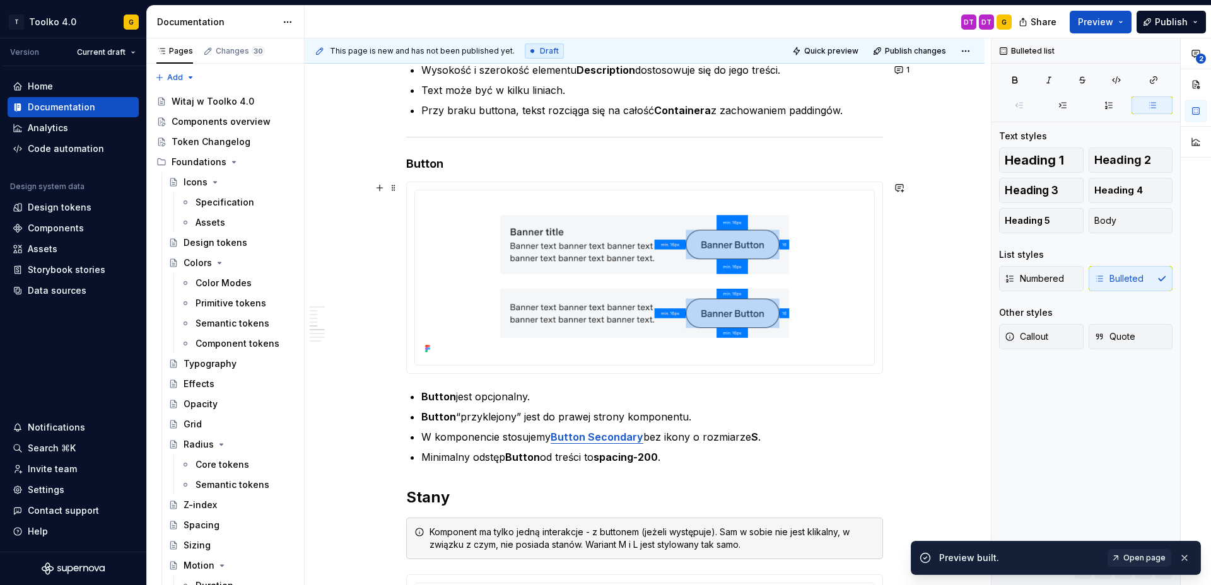
click at [883, 273] on div at bounding box center [644, 278] width 477 height 192
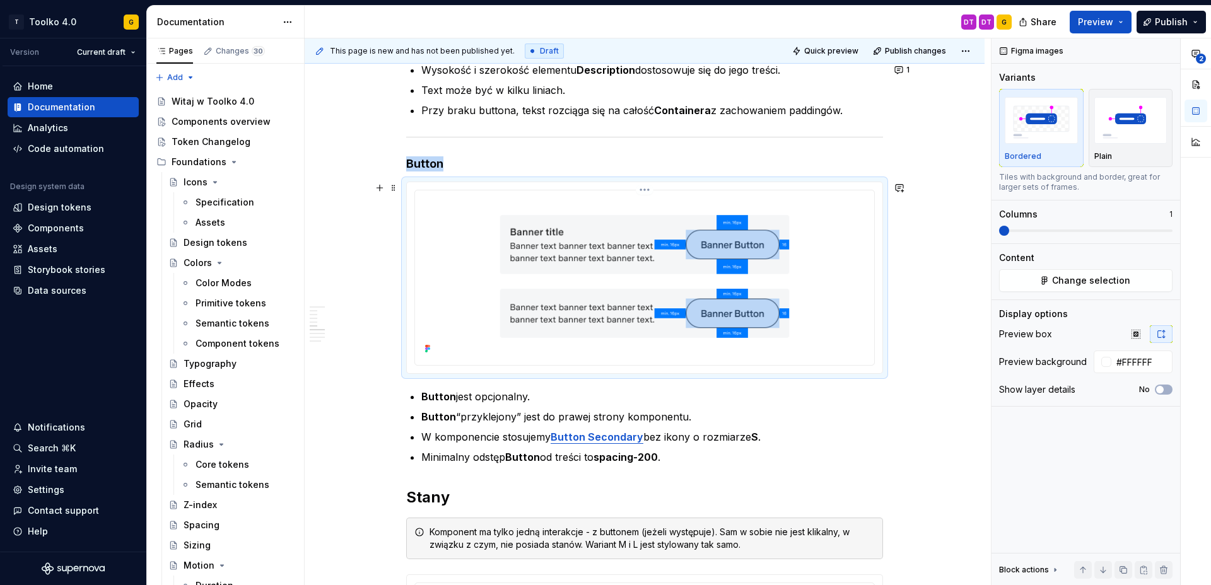
click at [807, 304] on img at bounding box center [644, 277] width 449 height 162
click at [647, 191] on html "T Toolko 4.0 G Version Current draft Home Documentation Analytics Code automati…" at bounding box center [605, 292] width 1211 height 585
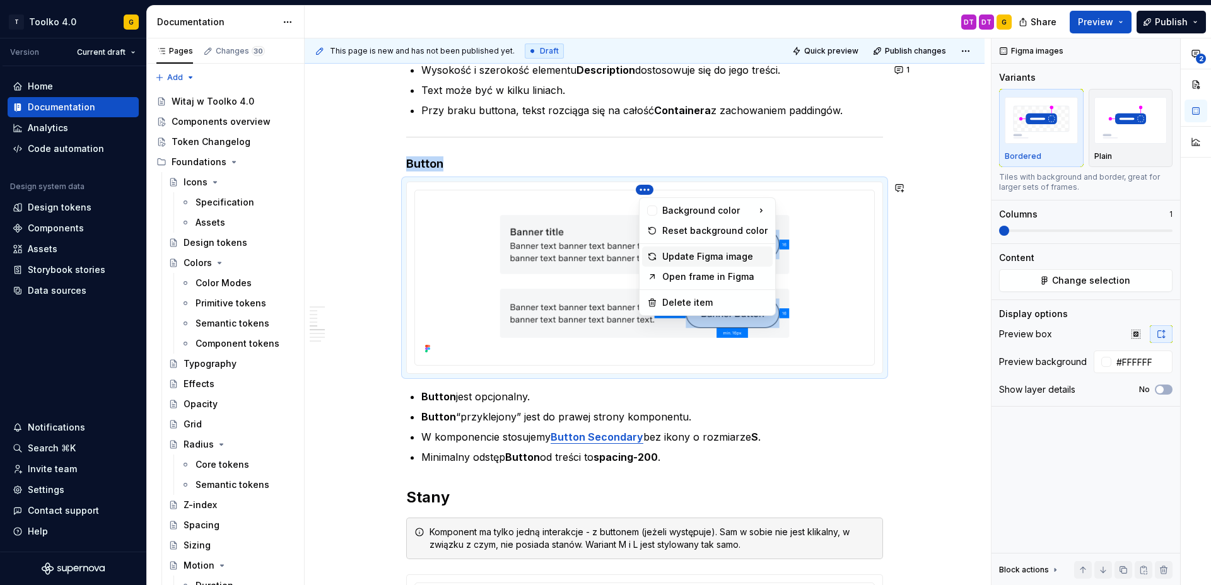
click at [692, 254] on div "Update Figma image" at bounding box center [714, 256] width 105 height 13
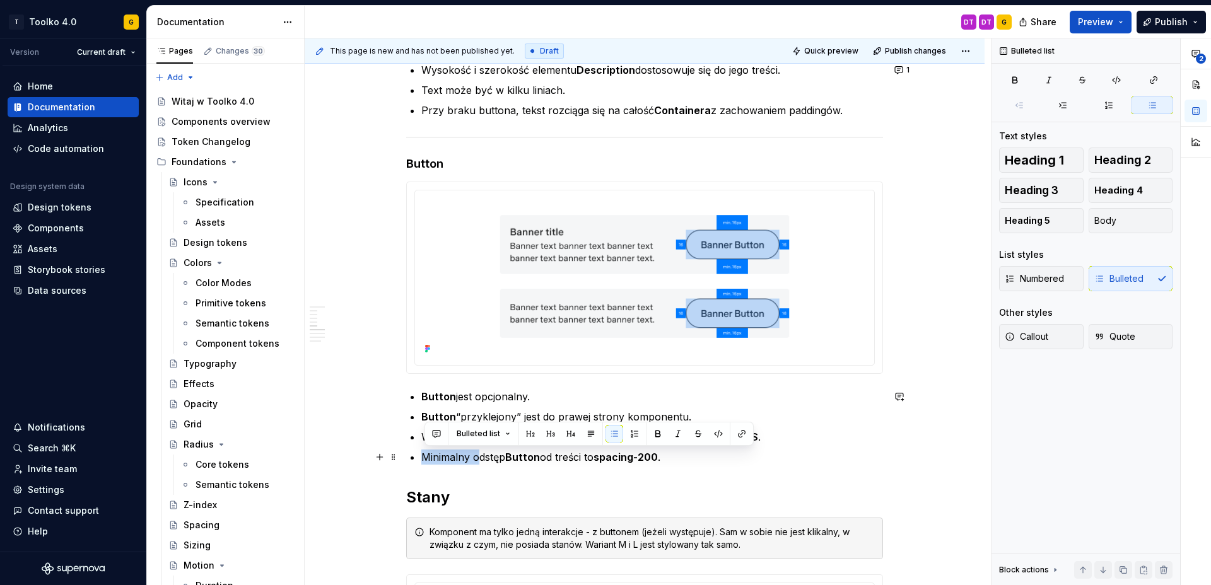
drag, startPoint x: 481, startPoint y: 460, endPoint x: 425, endPoint y: 459, distance: 56.8
click at [425, 459] on p "Minimalny odstęp Button od treści to spacing-200 ." at bounding box center [652, 457] width 462 height 15
click at [693, 414] on p "Button “przyklejony” jest do prawej strony komponentu." at bounding box center [652, 416] width 462 height 15
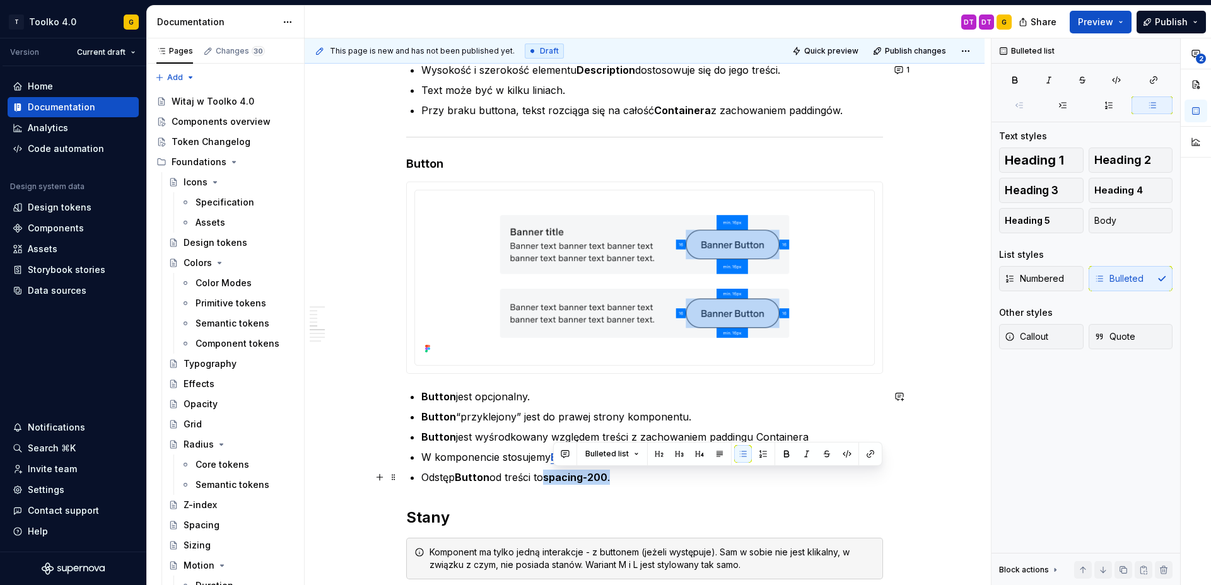
drag, startPoint x: 555, startPoint y: 478, endPoint x: 631, endPoint y: 477, distance: 76.3
click at [620, 476] on p "Odstęp Button od treści to spacing-200 ." at bounding box center [652, 477] width 462 height 15
copy p "spacing-200 ."
click at [834, 434] on p "Button jest wyśrodkowany względem treści z zachowaniem paddingu Containera" at bounding box center [652, 437] width 462 height 15
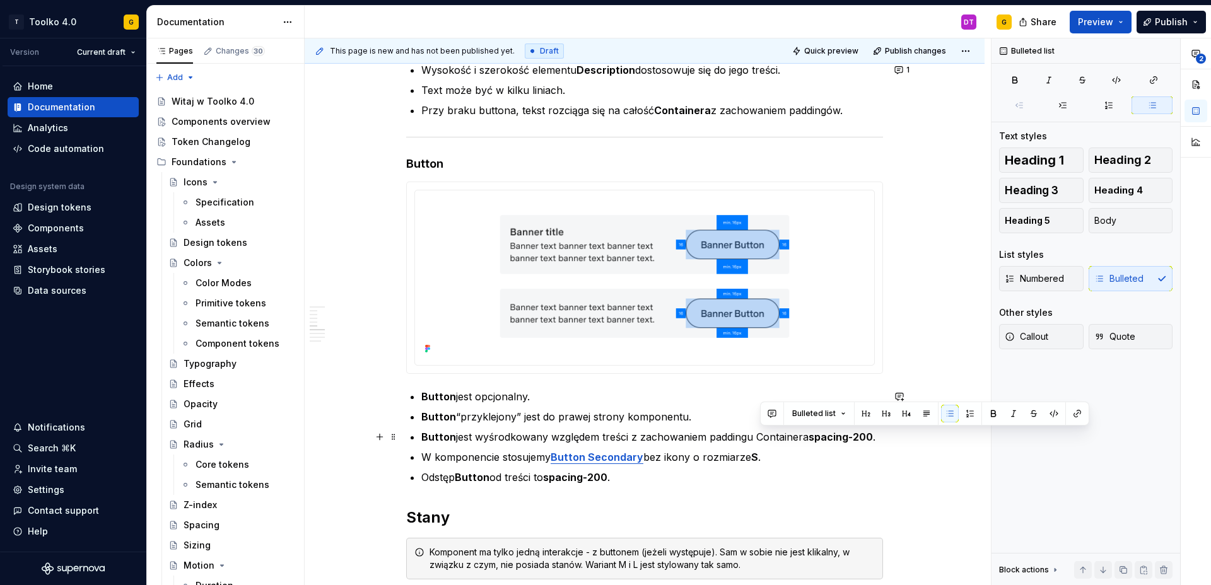
drag, startPoint x: 768, startPoint y: 436, endPoint x: 812, endPoint y: 434, distance: 44.2
click at [812, 434] on p "Button jest wyśrodkowany względem treści z zachowaniem paddingu Containera spac…" at bounding box center [652, 437] width 462 height 15
click at [794, 440] on p "Button jest wyśrodkowany względem treści z zachowaniem paddingu Containera spac…" at bounding box center [652, 437] width 462 height 15
click at [815, 437] on p "Button jest wyśrodkowany względem treści z zachowaniem paddingu Containera spac…" at bounding box center [652, 437] width 462 height 15
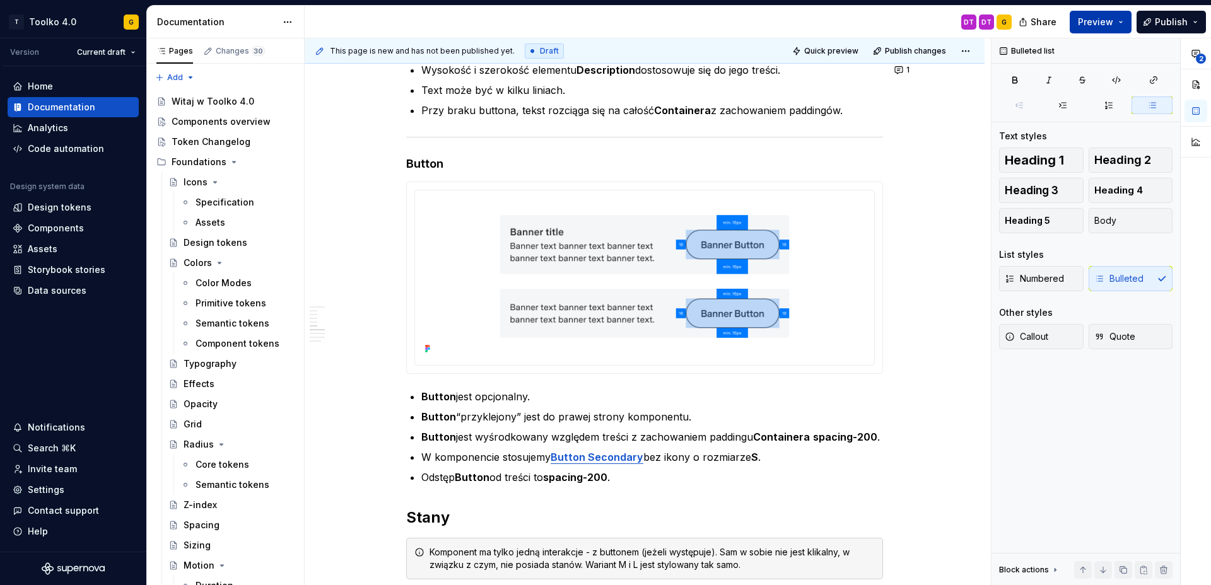
click at [1098, 18] on span "Preview" at bounding box center [1095, 22] width 35 height 13
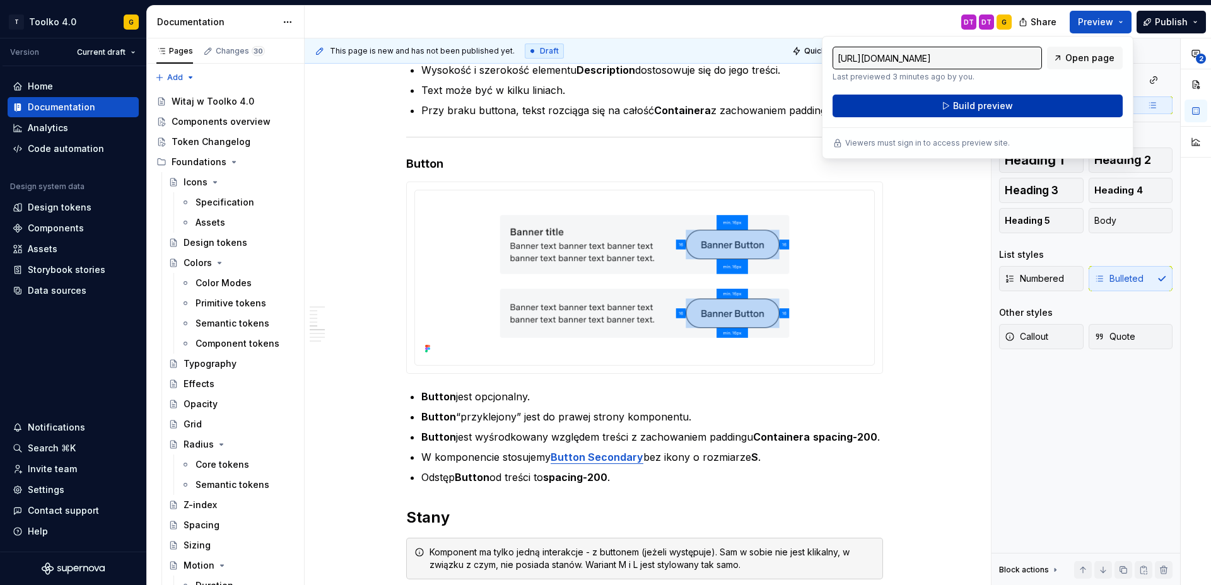
click at [996, 106] on span "Build preview" at bounding box center [983, 106] width 60 height 13
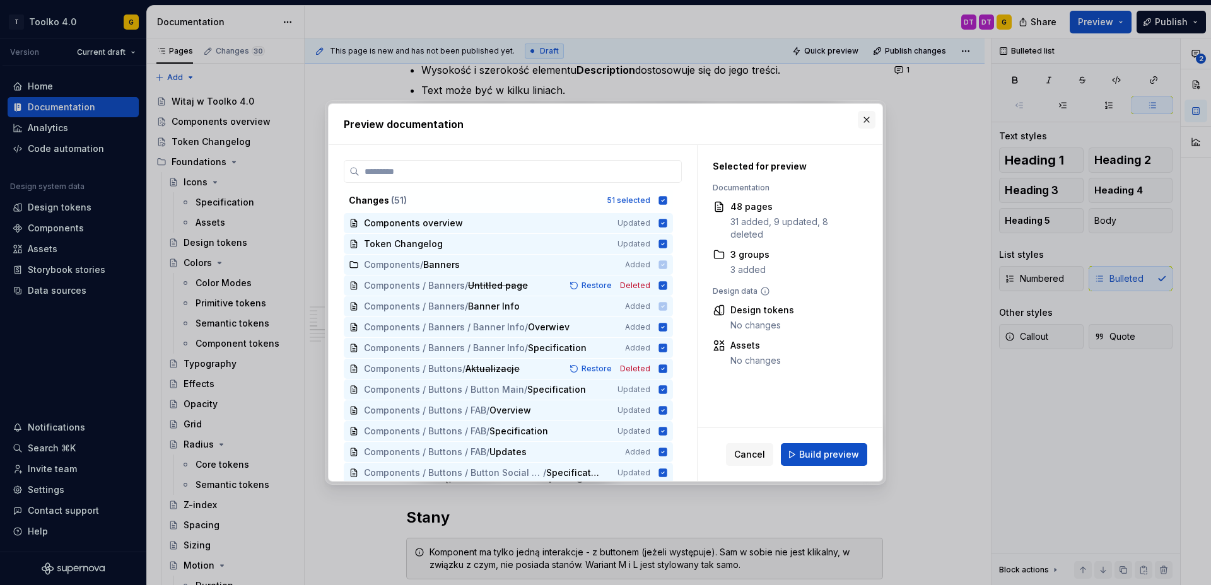
click at [874, 120] on button "button" at bounding box center [867, 120] width 18 height 18
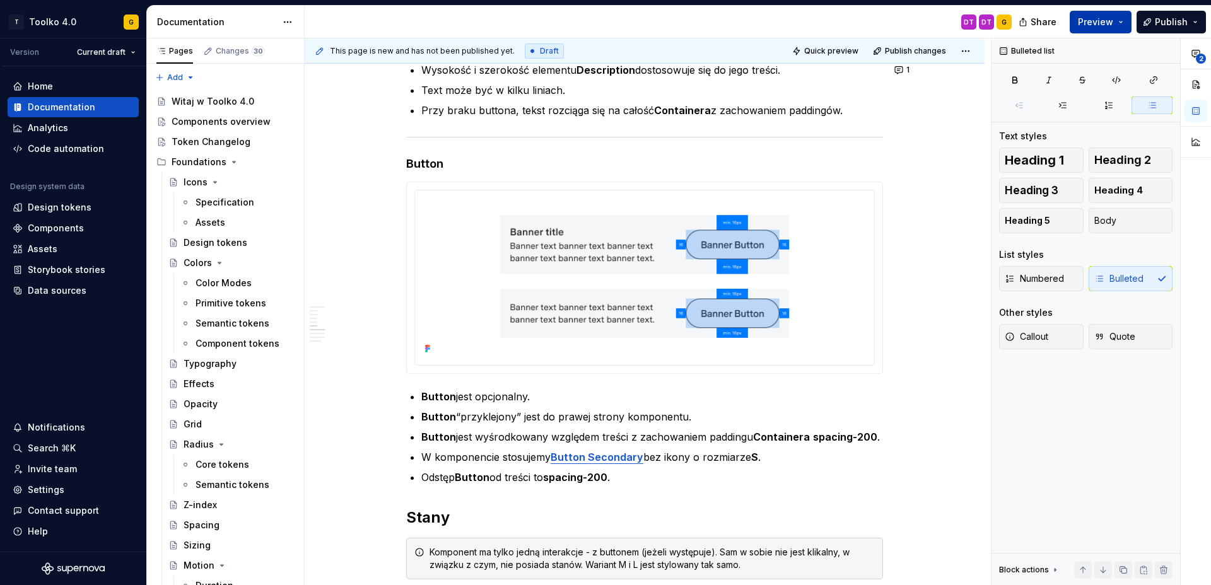
click at [1106, 19] on span "Preview" at bounding box center [1095, 22] width 35 height 13
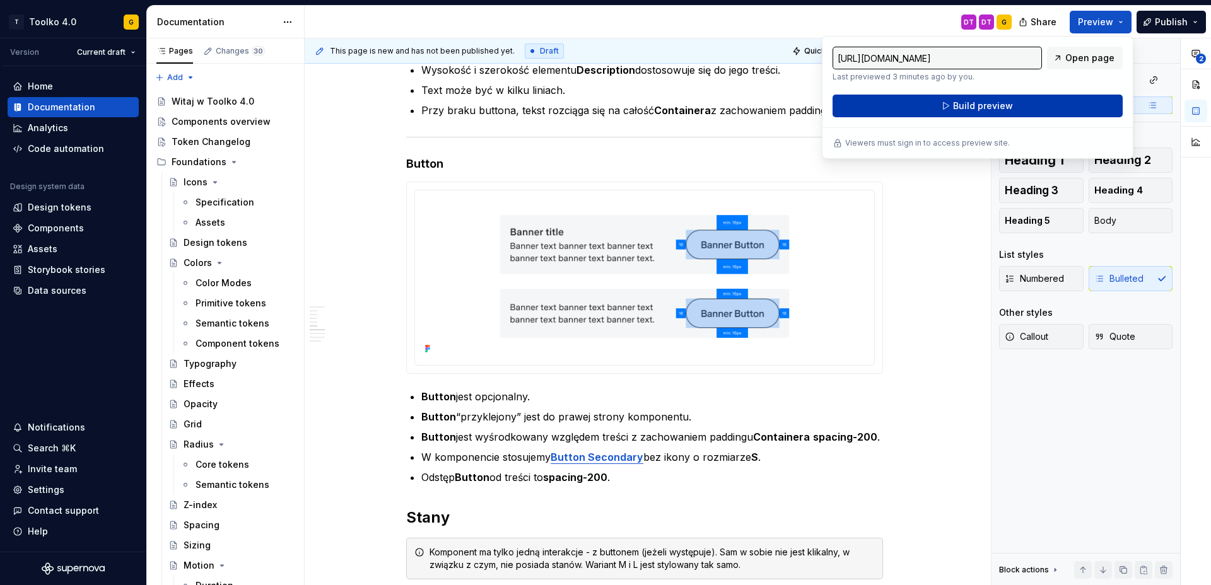
click at [1002, 101] on span "Build preview" at bounding box center [983, 106] width 60 height 13
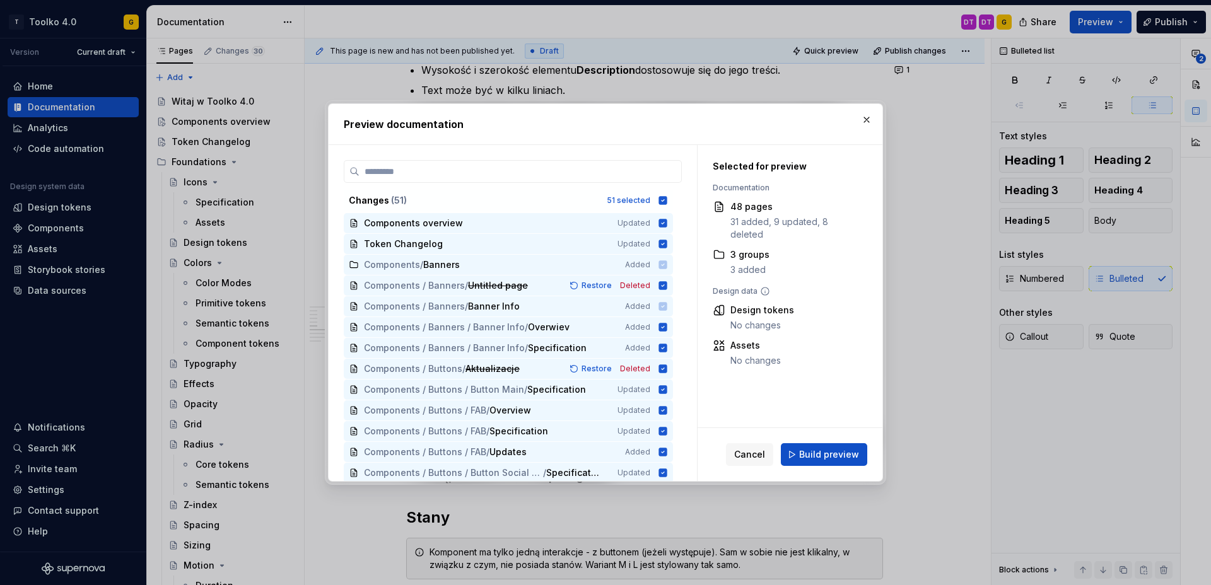
click at [830, 449] on span "Build preview" at bounding box center [829, 455] width 60 height 13
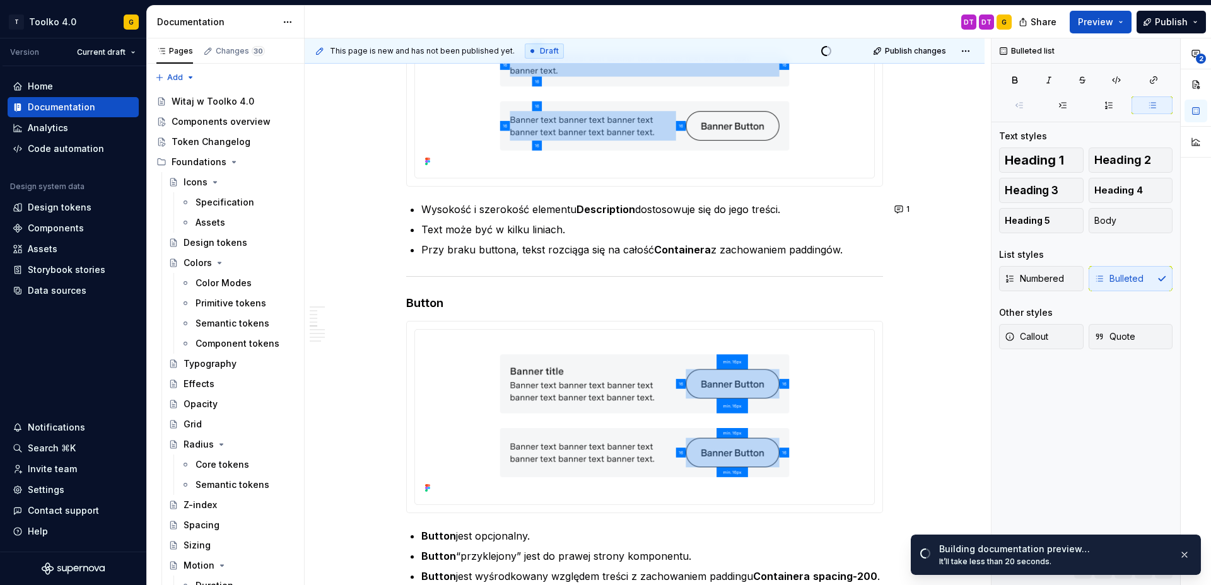
scroll to position [1828, 0]
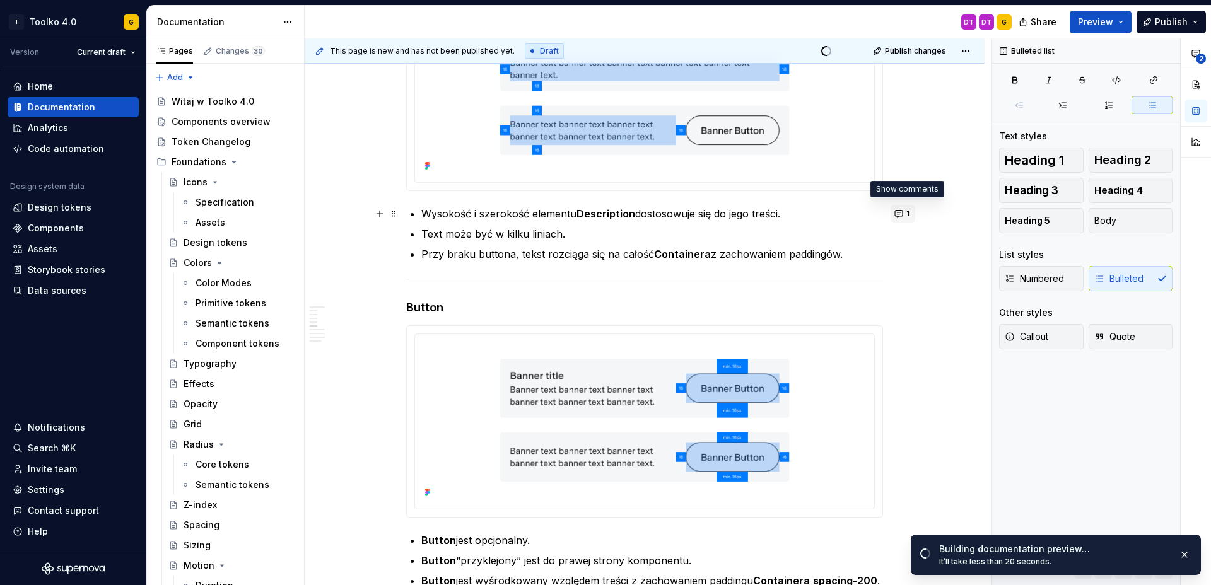
click at [903, 214] on button "1" at bounding box center [903, 214] width 25 height 18
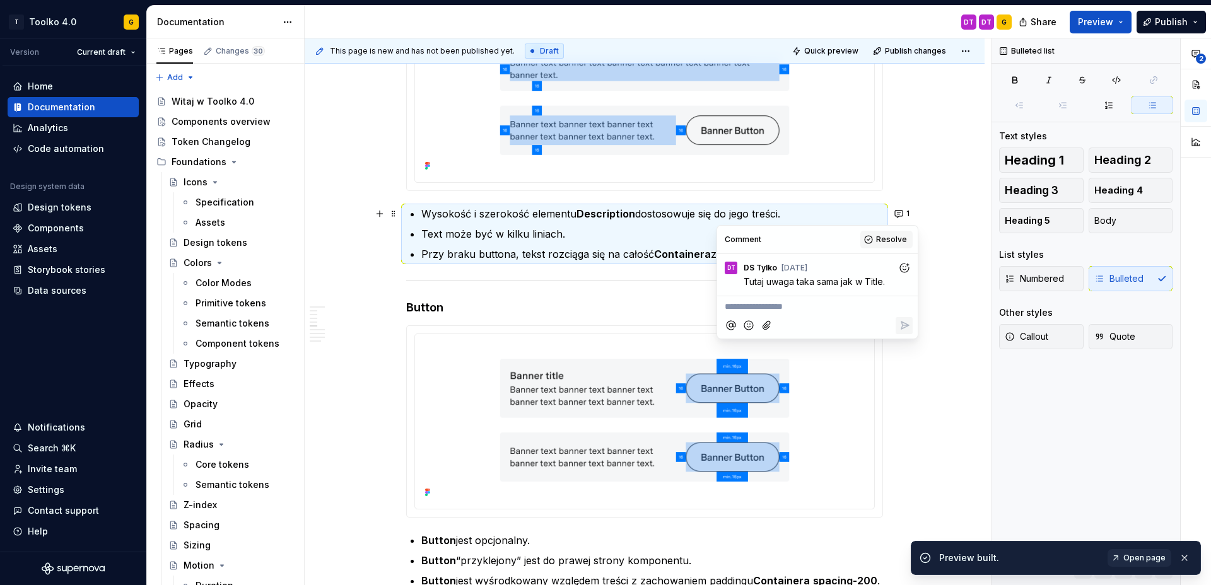
click at [892, 235] on span "Resolve" at bounding box center [891, 240] width 31 height 10
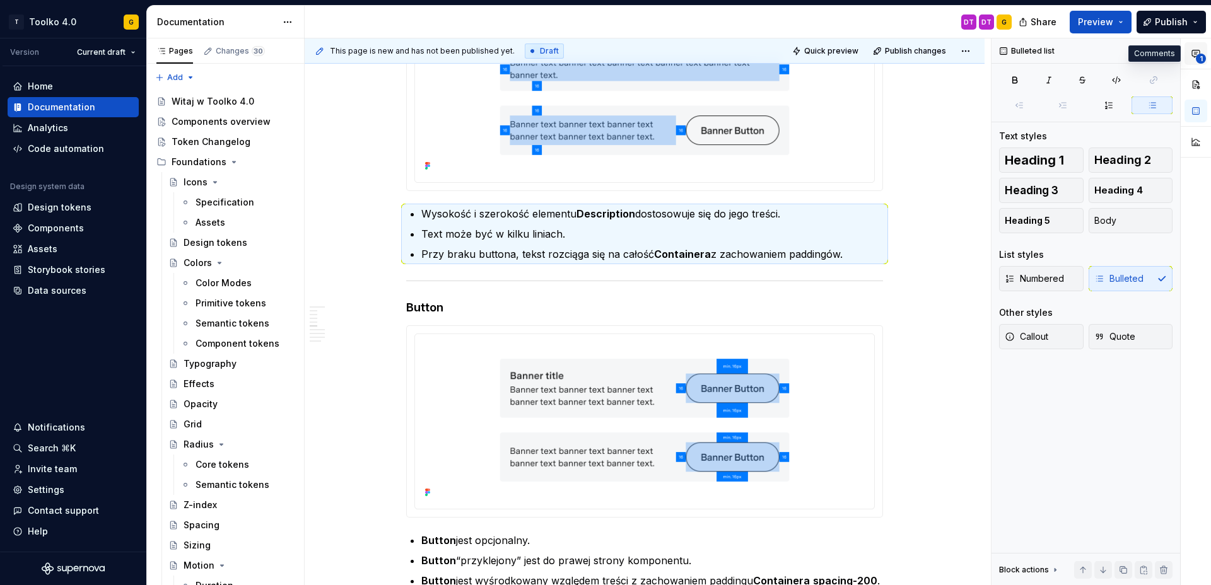
click at [1199, 49] on icon "button" at bounding box center [1196, 54] width 10 height 10
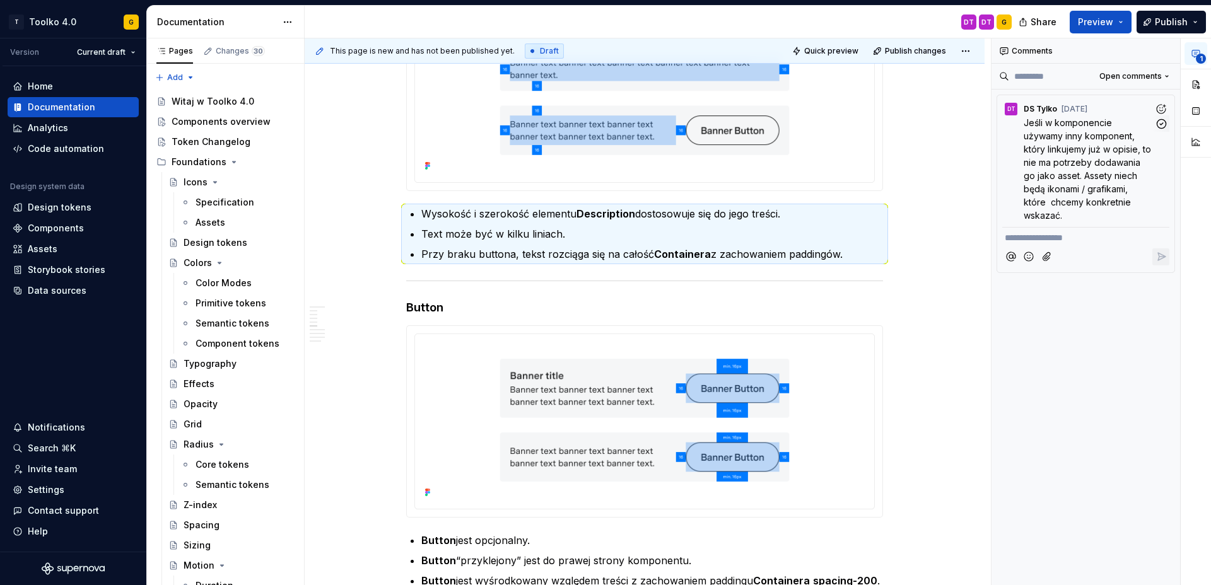
click at [1091, 154] on span "Jeśli w komponencie używamy inny komponent, który linkujemy już w opisie, to ni…" at bounding box center [1089, 168] width 130 height 103
click at [1158, 122] on icon "button" at bounding box center [1161, 123] width 9 height 9
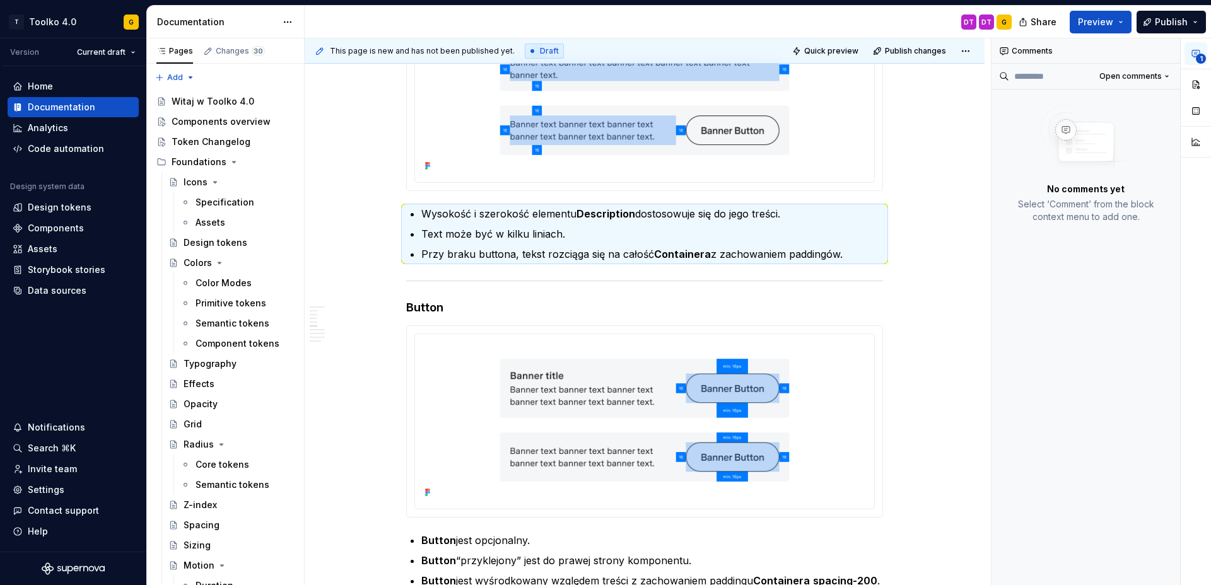
click at [1199, 59] on span "1" at bounding box center [1201, 59] width 10 height 10
click at [1108, 73] on span "Open comments" at bounding box center [1131, 76] width 62 height 10
click at [1091, 120] on div "Resolved" at bounding box center [1126, 121] width 82 height 13
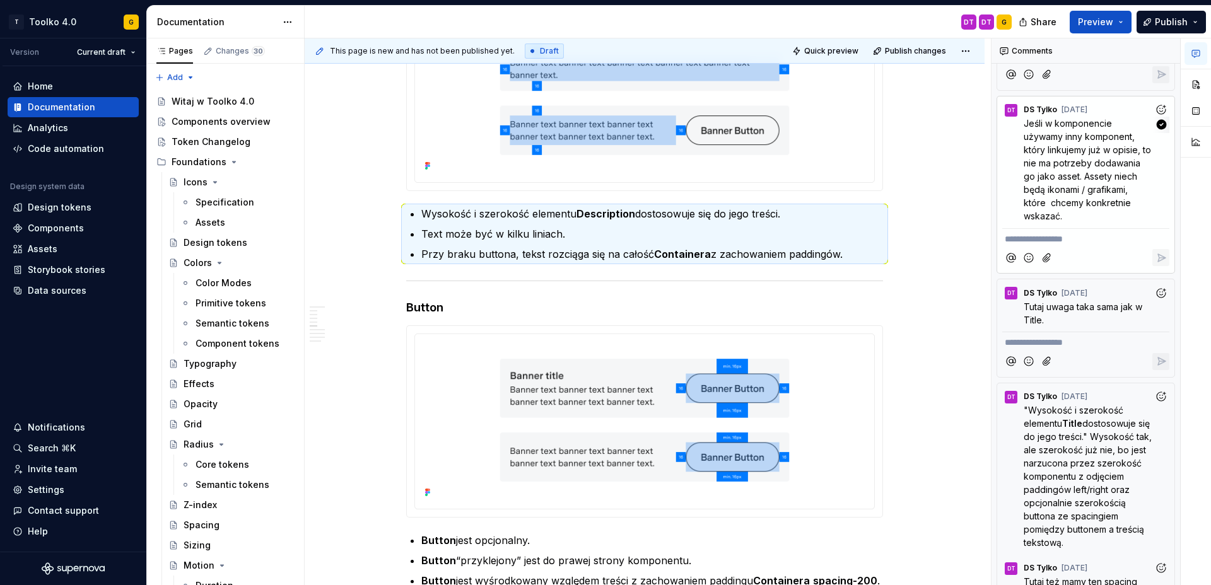
scroll to position [305, 0]
click at [1159, 131] on icon "button" at bounding box center [1162, 125] width 10 height 10
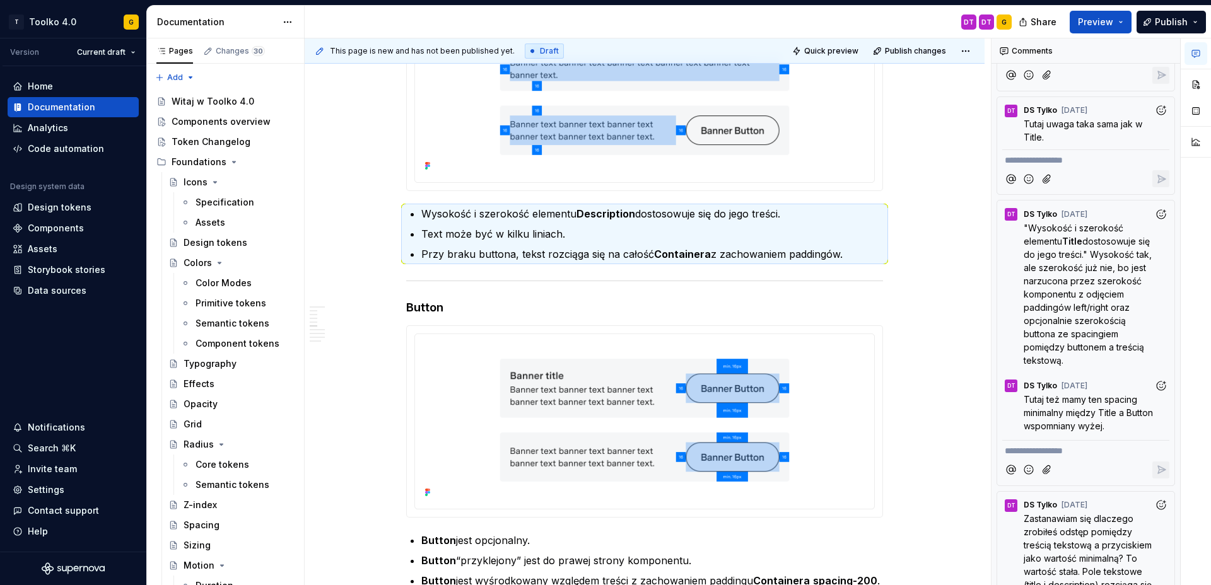
click at [1194, 55] on icon "button" at bounding box center [1196, 54] width 10 height 10
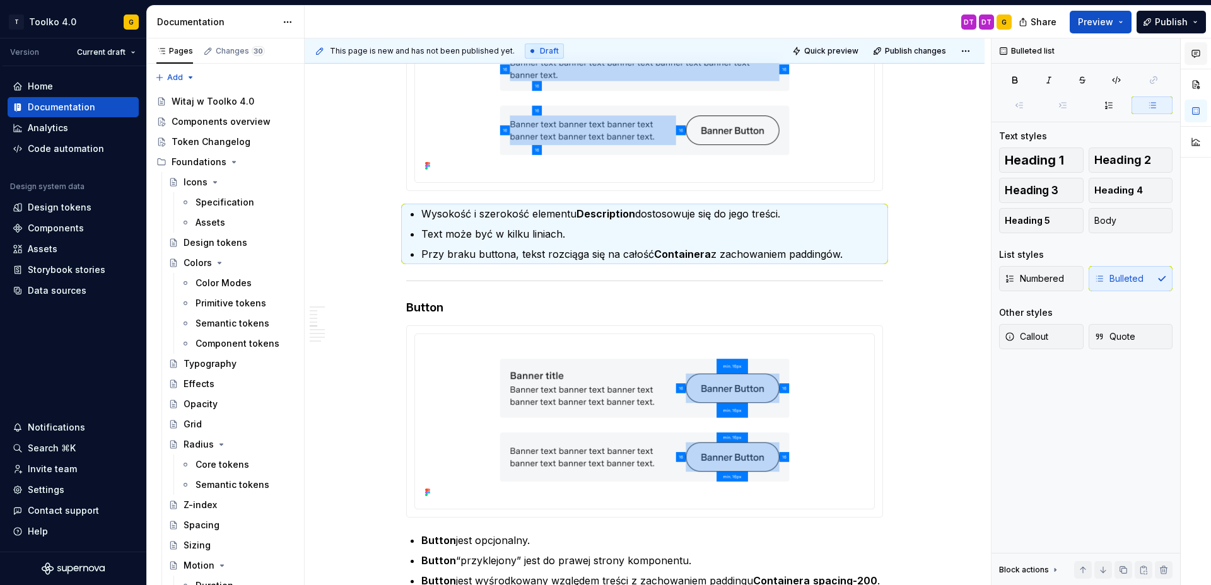
scroll to position [0, 0]
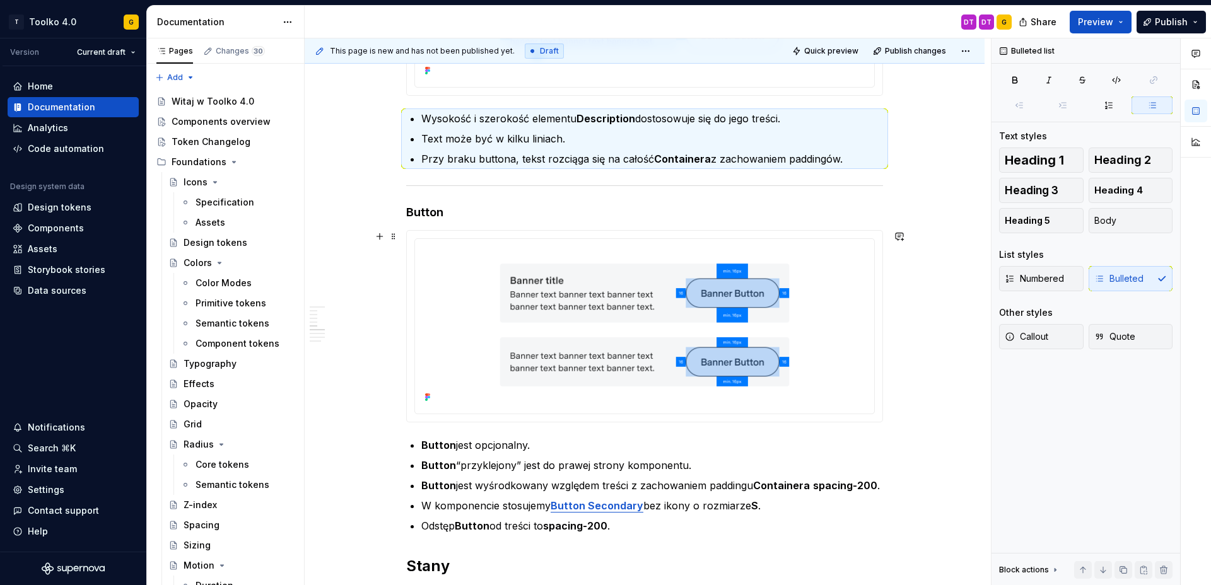
scroll to position [1925, 0]
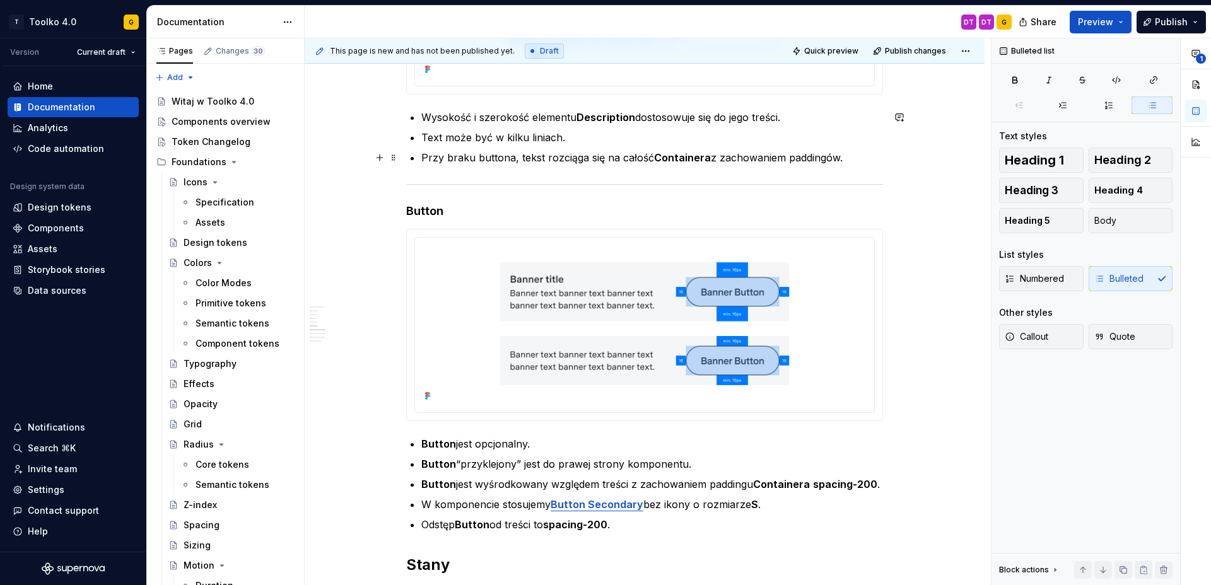
click at [867, 159] on p "Przy braku buttona, tekst rozciąga się na całość Containera z zachowaniem paddi…" at bounding box center [652, 157] width 462 height 15
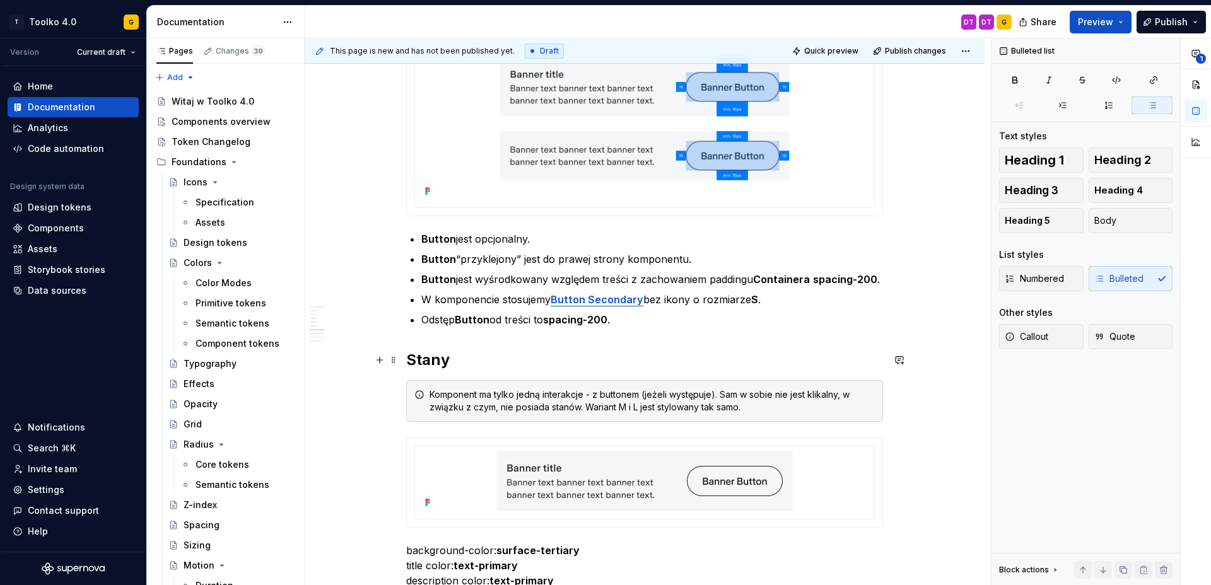
scroll to position [2147, 0]
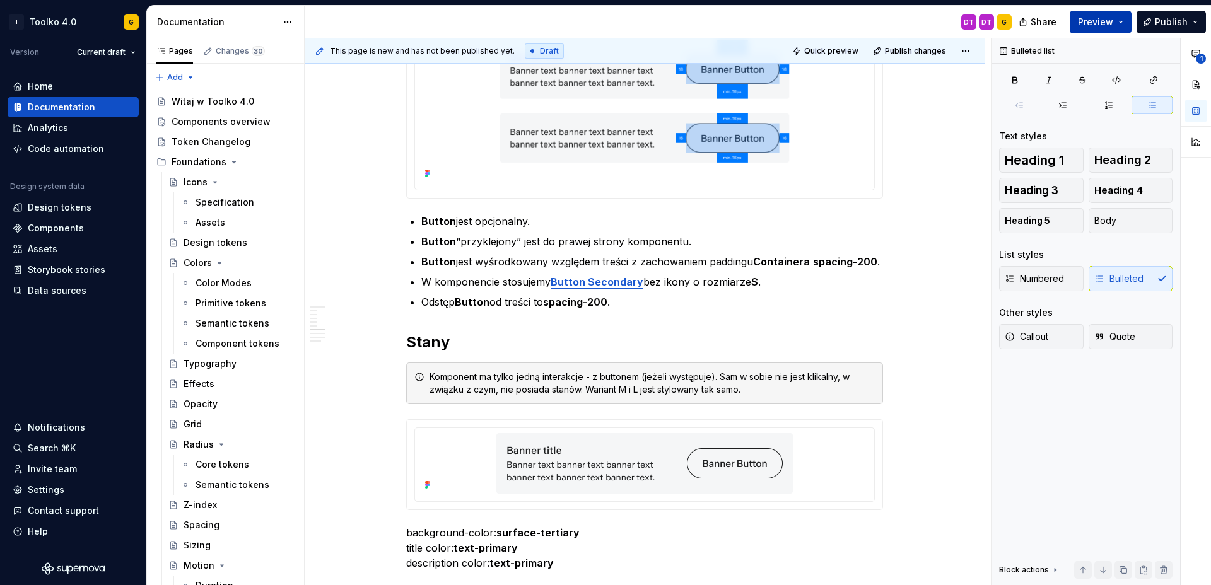
click at [1106, 16] on span "Preview" at bounding box center [1095, 22] width 35 height 13
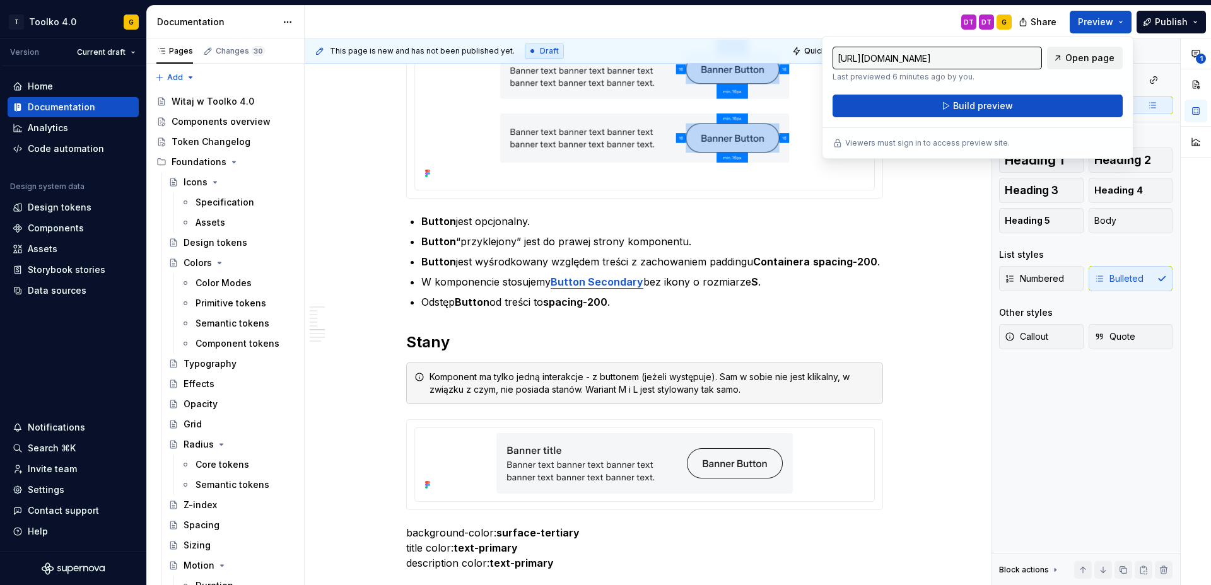
click at [1086, 57] on span "Open page" at bounding box center [1089, 58] width 49 height 13
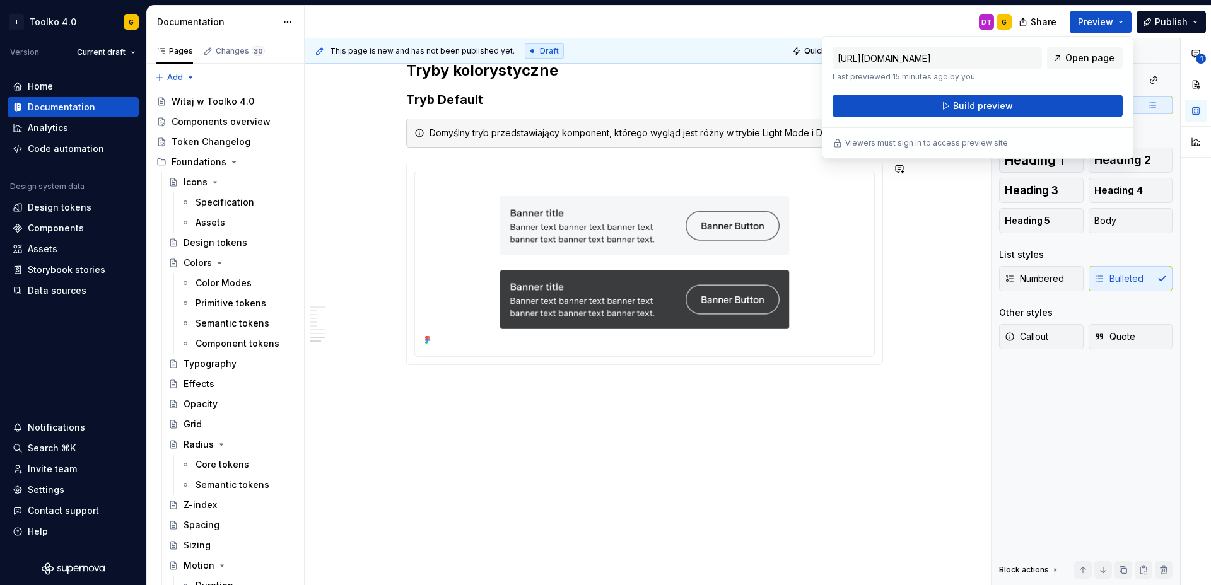
type textarea "*"
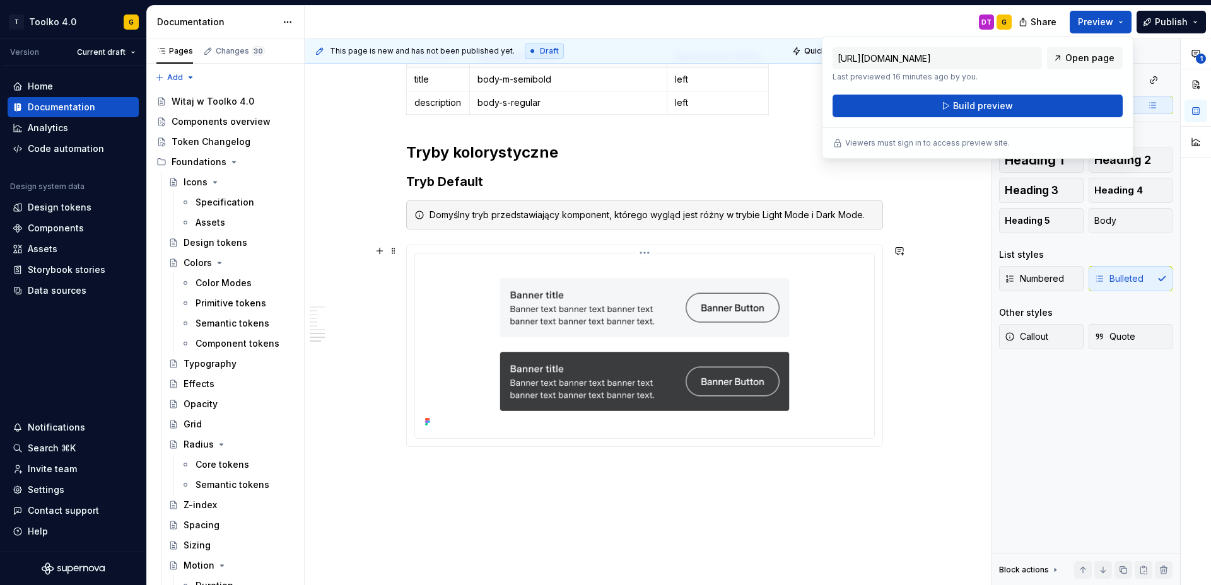
scroll to position [2705, 0]
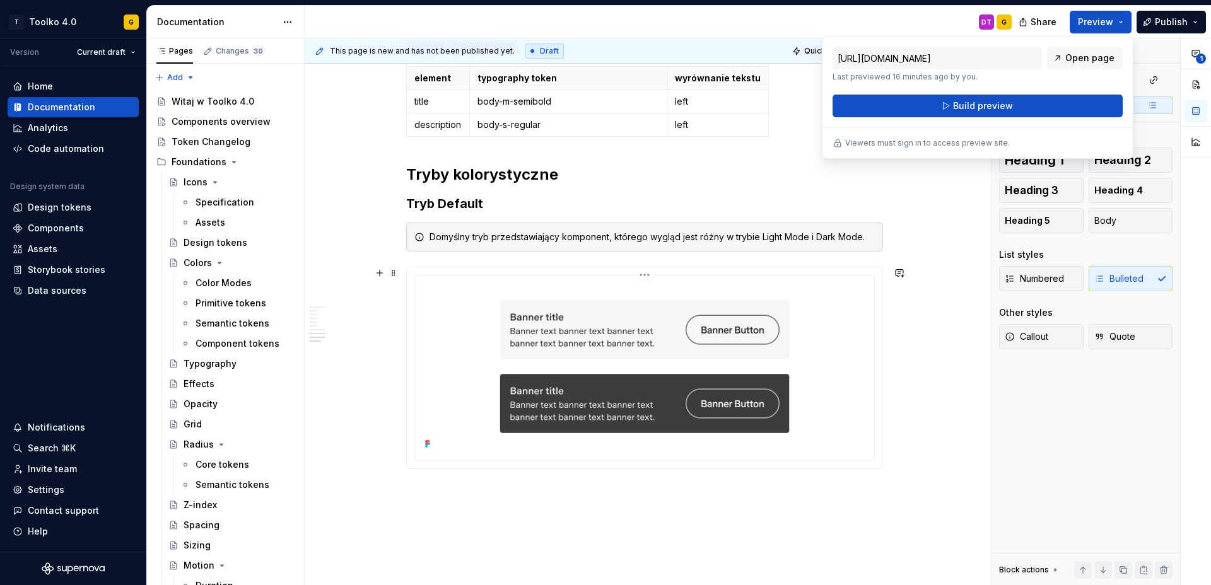
click at [644, 276] on html "T Toolko 4.0 G Version Current draft Home Documentation Analytics Code automati…" at bounding box center [605, 292] width 1211 height 585
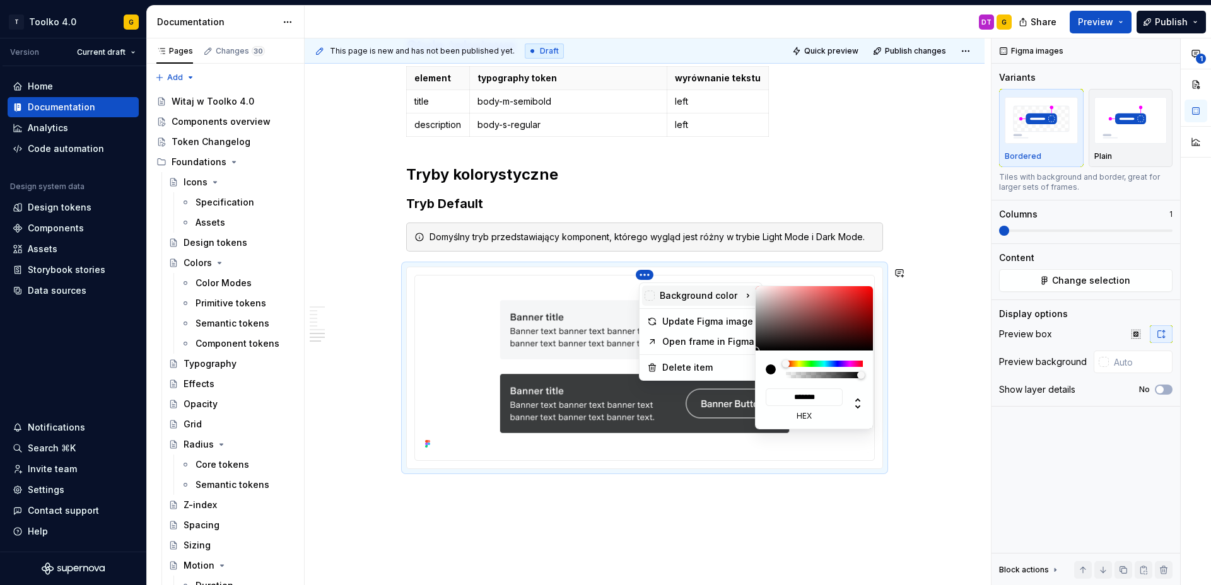
click at [672, 291] on div "Background color" at bounding box center [691, 296] width 93 height 13
type input "*******"
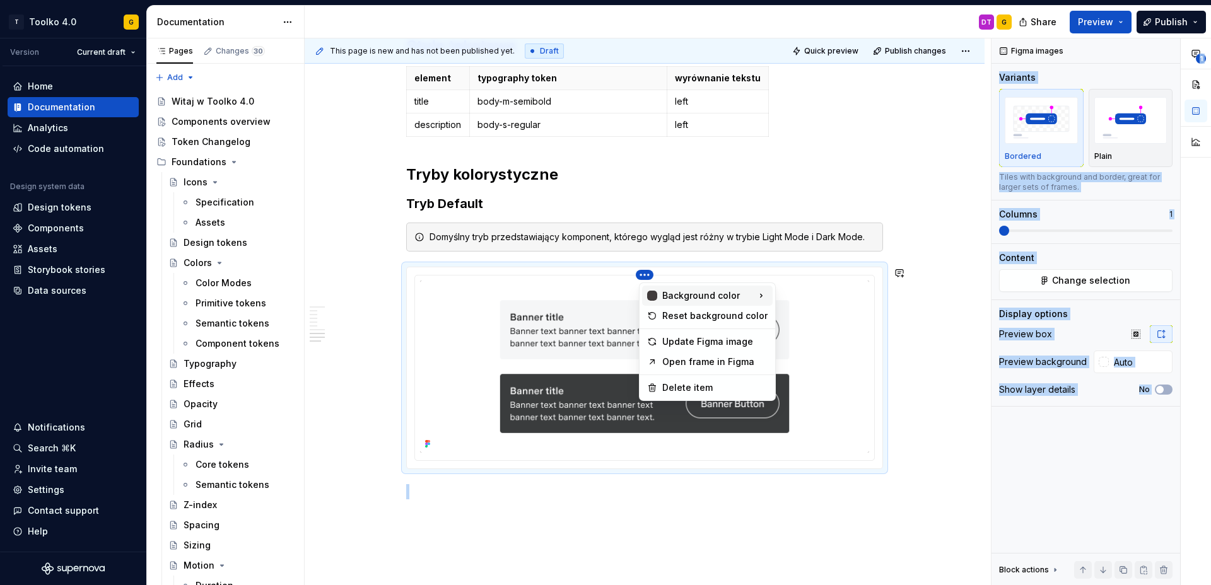
drag, startPoint x: 788, startPoint y: 350, endPoint x: 768, endPoint y: 302, distance: 51.8
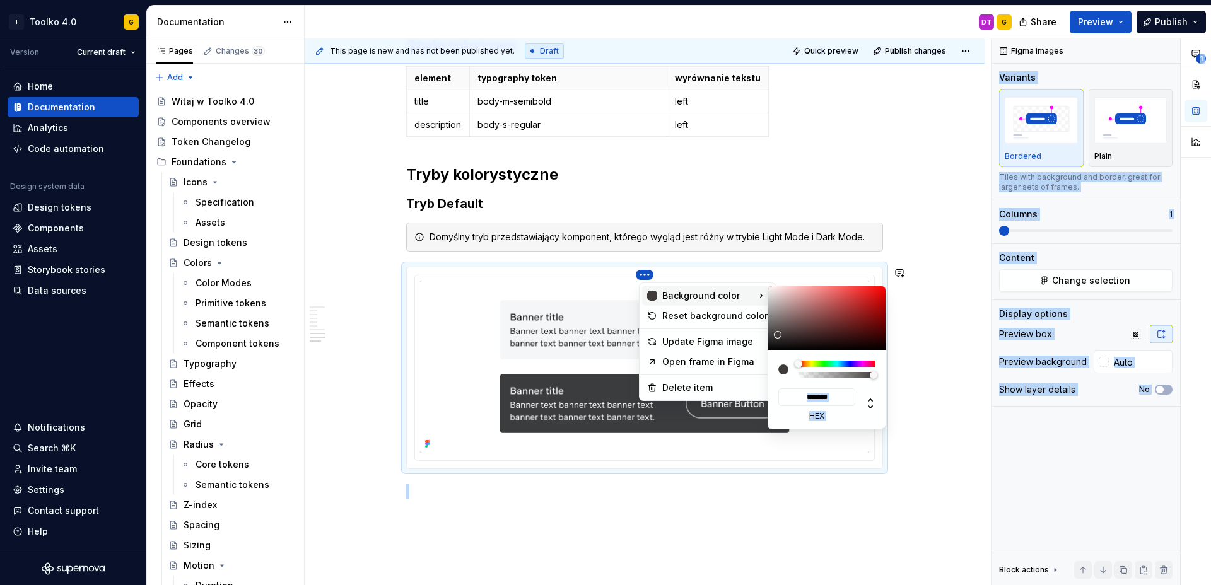
click at [755, 296] on icon at bounding box center [761, 296] width 13 height 13
type input "*******"
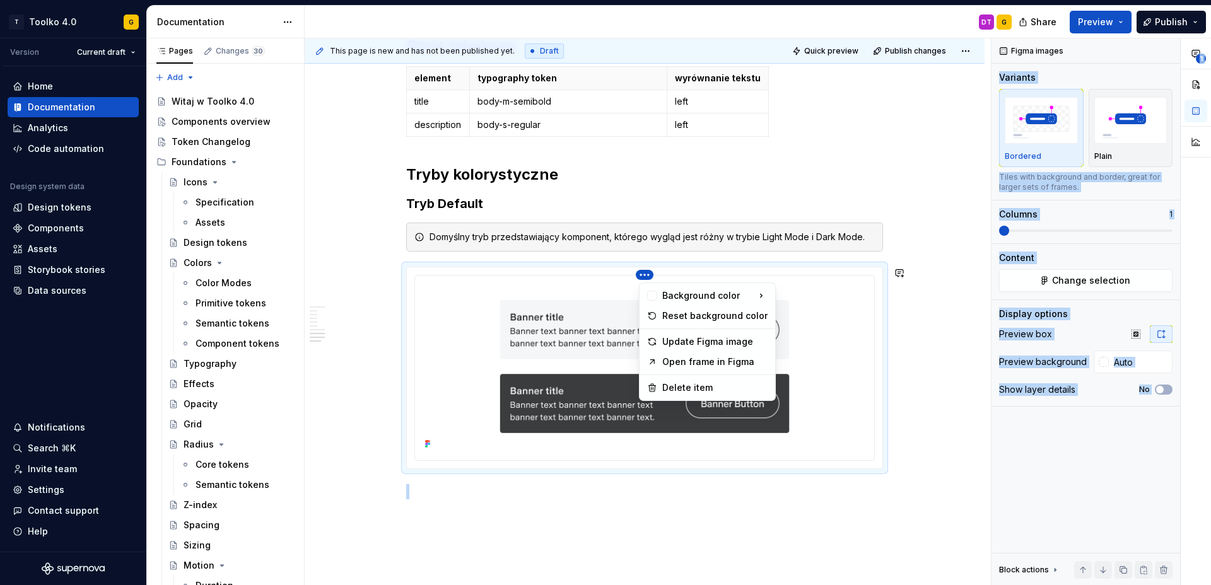
drag, startPoint x: 775, startPoint y: 295, endPoint x: 758, endPoint y: 279, distance: 23.6
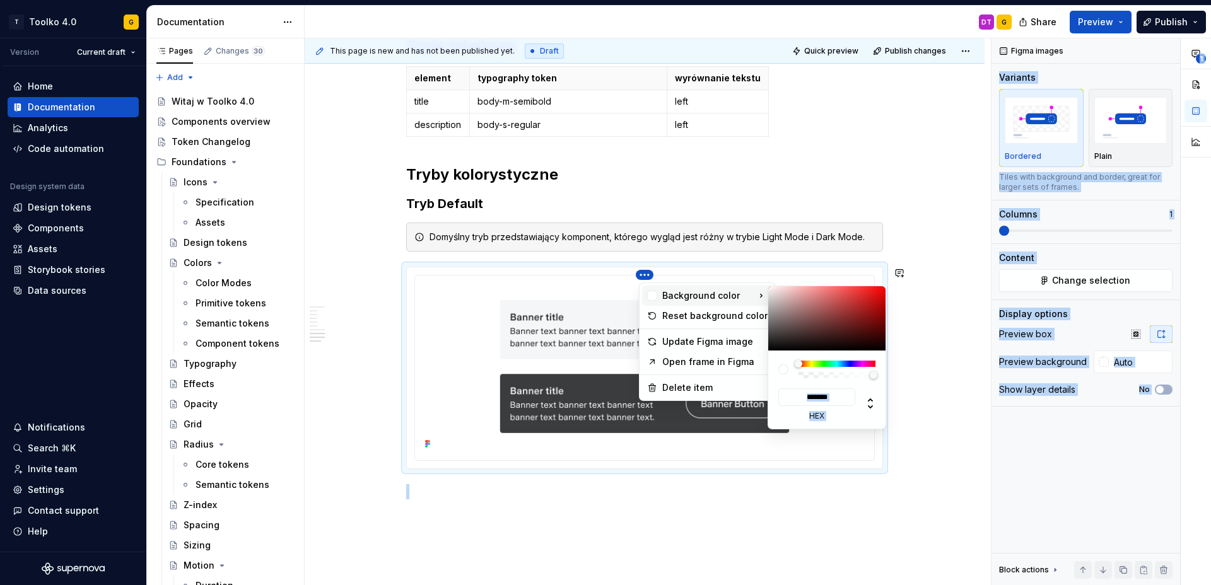
click at [930, 353] on html "T Toolko 4.0 G Version Current draft Home Documentation Analytics Code automati…" at bounding box center [605, 292] width 1211 height 585
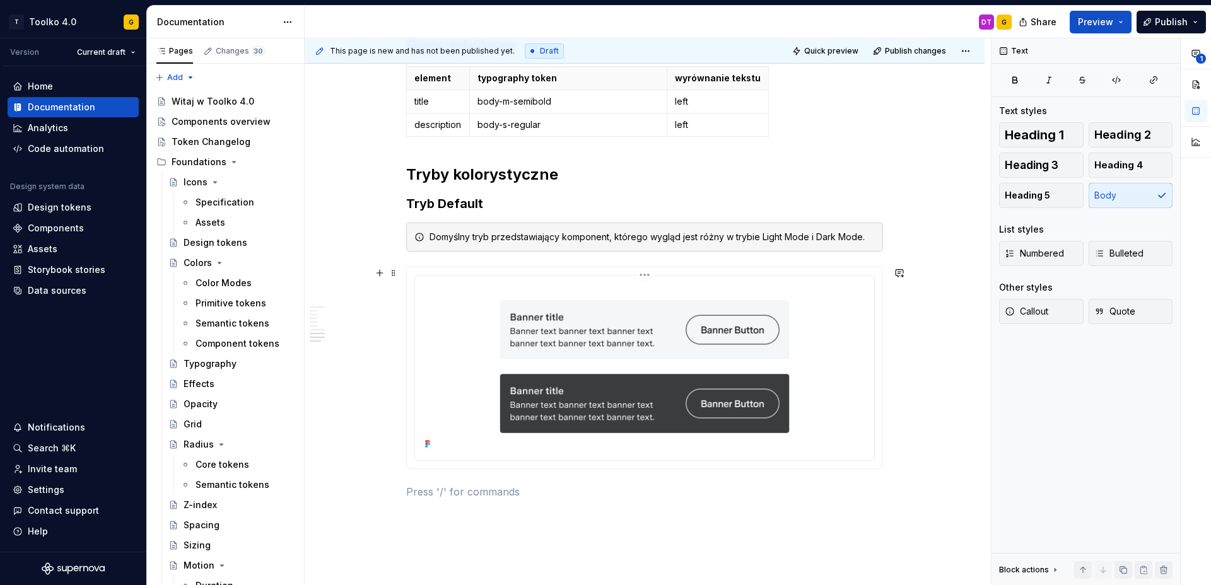
click at [804, 276] on div at bounding box center [644, 368] width 459 height 185
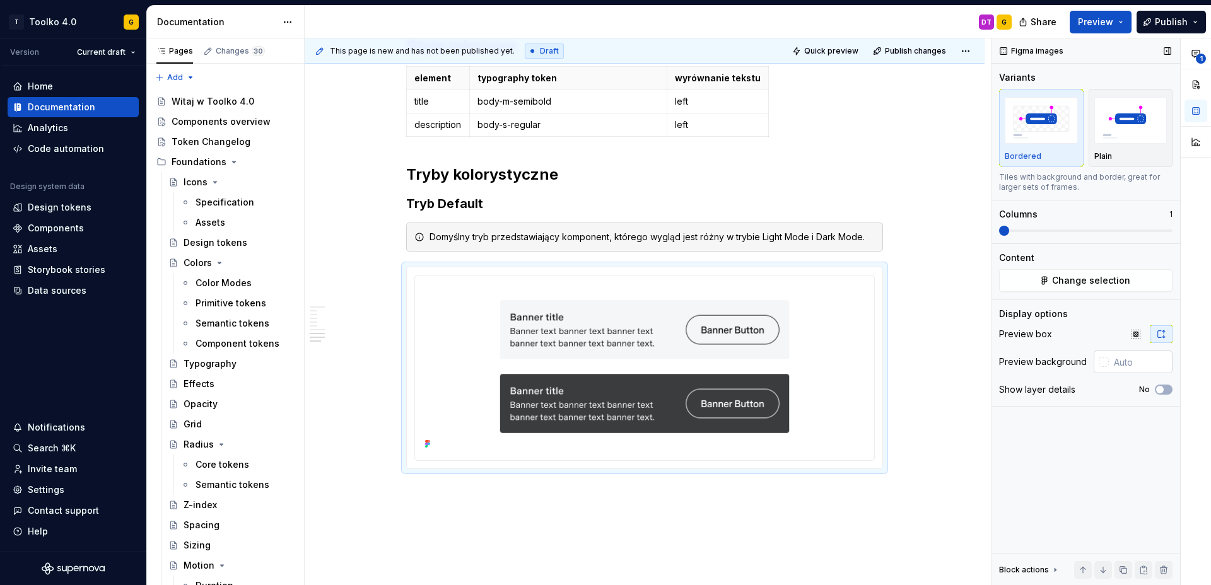
click at [1105, 364] on div at bounding box center [1104, 362] width 10 height 10
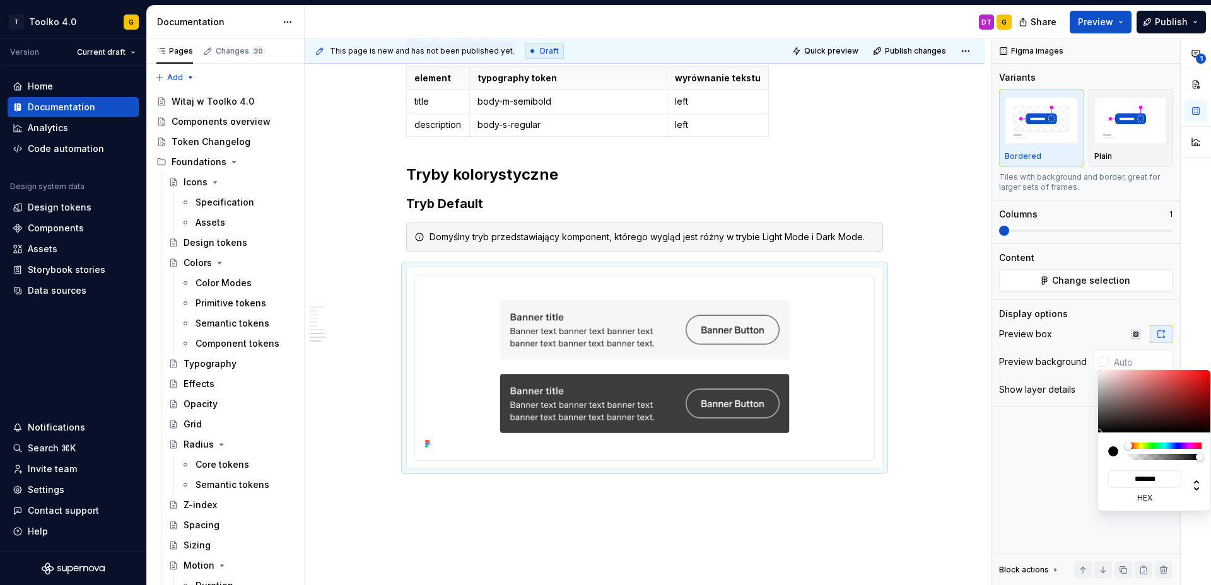
type input "#B9A2A2"
type input "*******"
type input "#C1B2B2"
type input "*******"
type input "#D3D3D3"
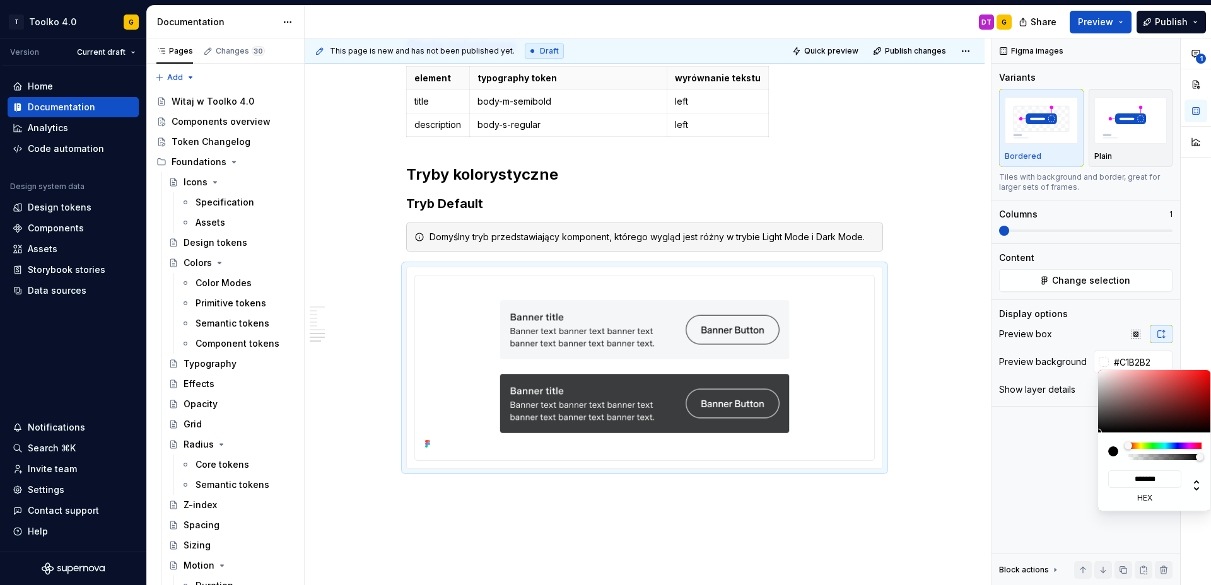
type input "*******"
type input "#FAFAFA"
type input "*******"
type input "#FFFFFF"
type input "*******"
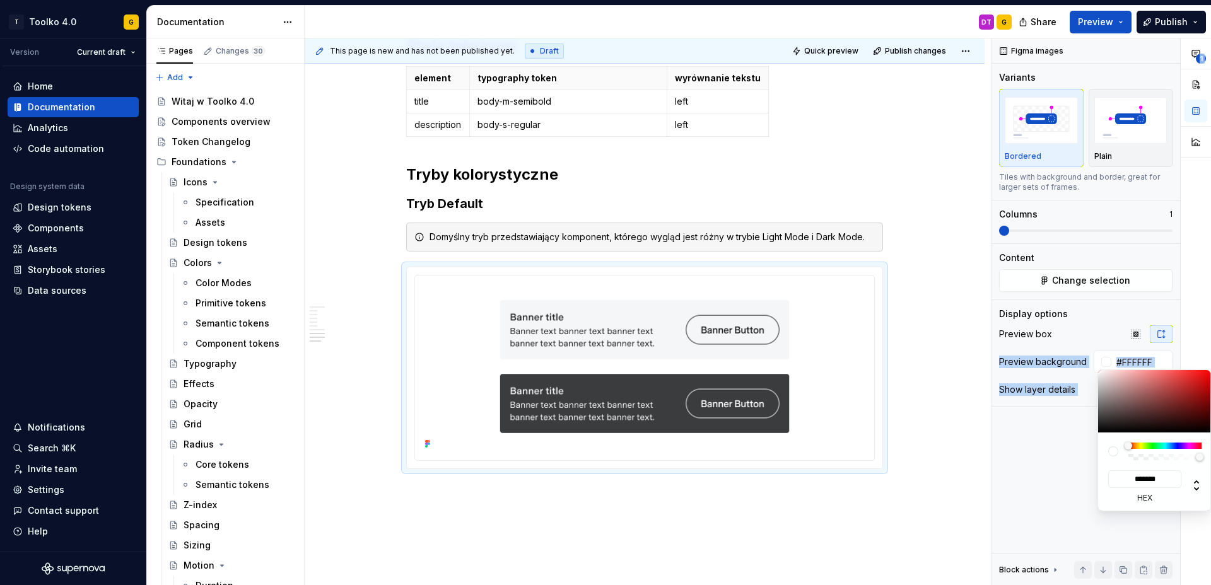
drag, startPoint x: 1113, startPoint y: 387, endPoint x: 1007, endPoint y: 344, distance: 114.0
click at [1043, 348] on body "T Toolko 4.0 G Version Current draft Home Documentation Analytics Code automati…" at bounding box center [605, 292] width 1211 height 585
click at [968, 373] on html "T Toolko 4.0 G Version Current draft Home Documentation Analytics Code automati…" at bounding box center [605, 292] width 1211 height 585
click at [951, 352] on html "T Toolko 4.0 G Version Current draft Home Documentation Analytics Code automati…" at bounding box center [605, 292] width 1211 height 585
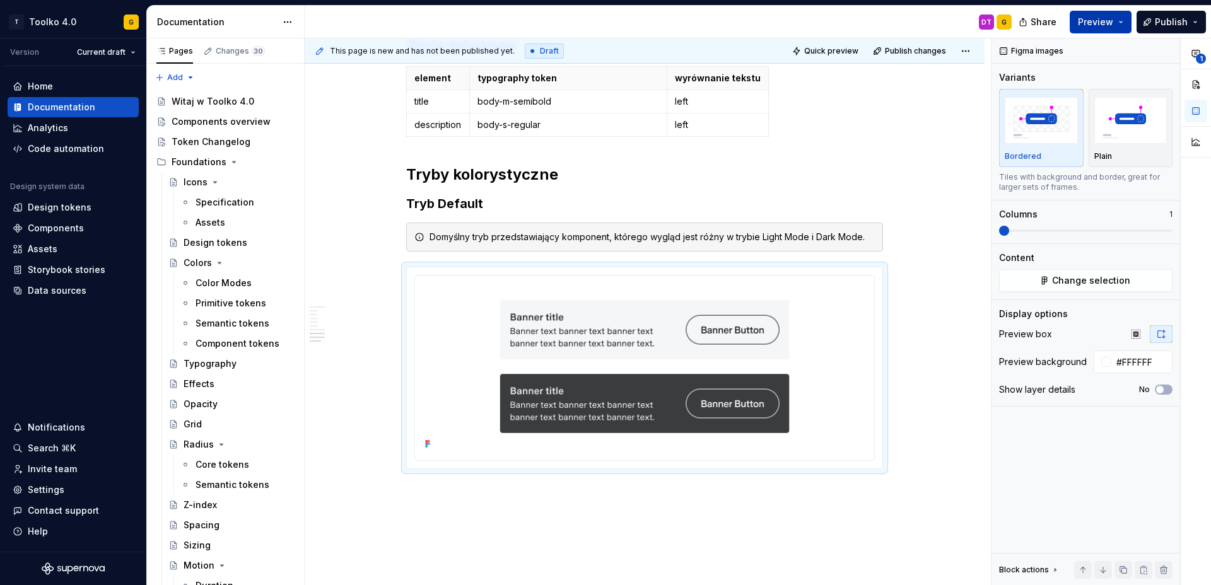
click at [1087, 21] on span "Preview" at bounding box center [1095, 22] width 35 height 13
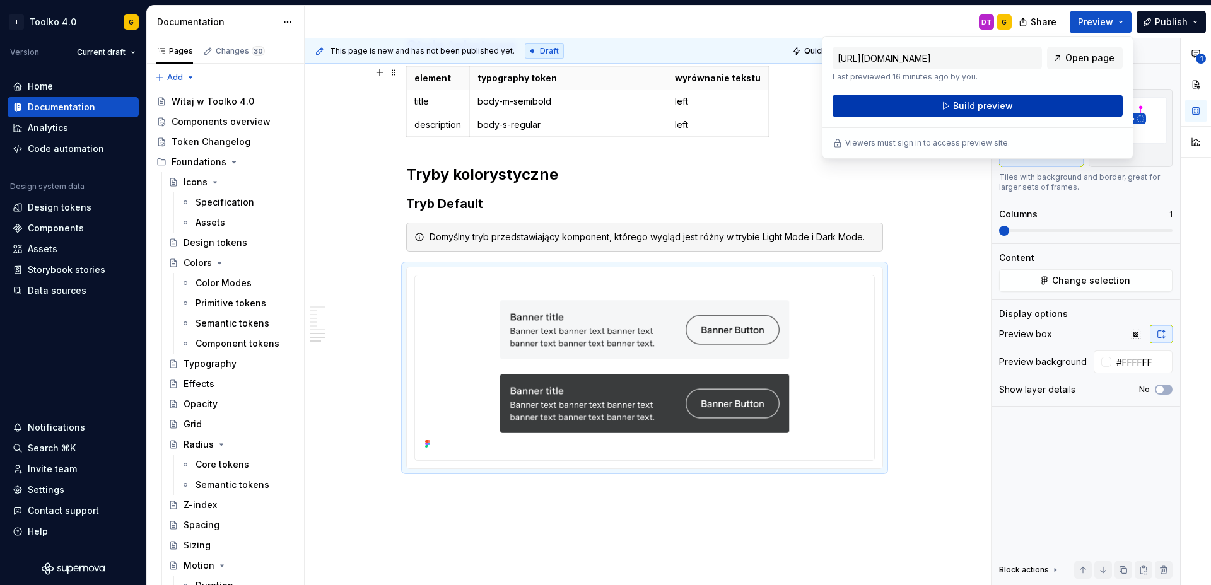
click at [963, 109] on span "Build preview" at bounding box center [983, 106] width 60 height 13
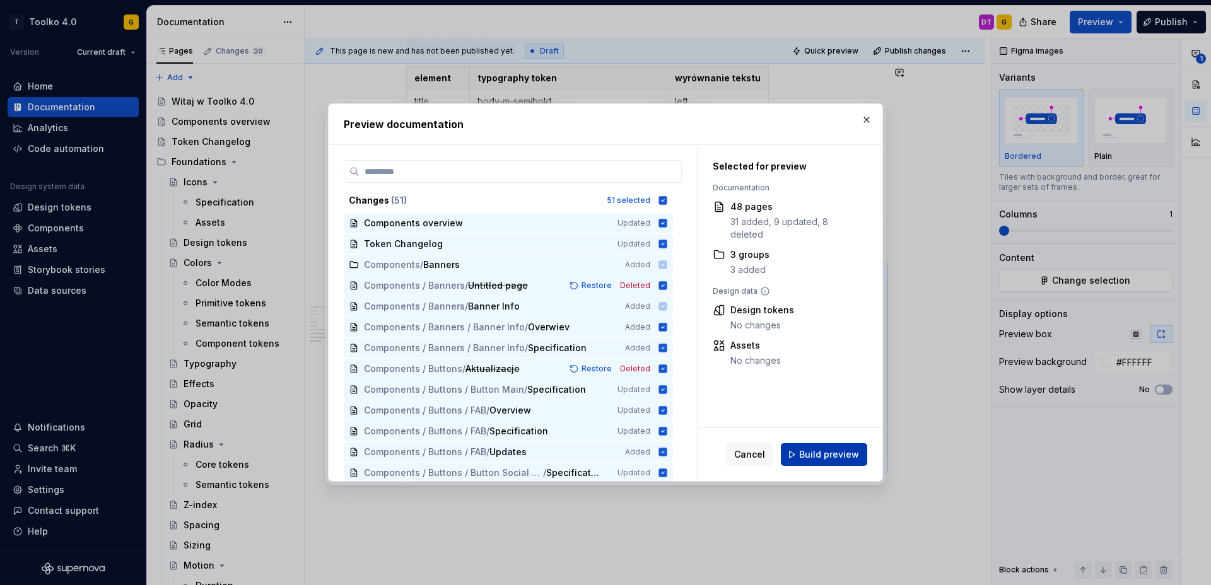
click at [846, 457] on span "Build preview" at bounding box center [829, 455] width 60 height 13
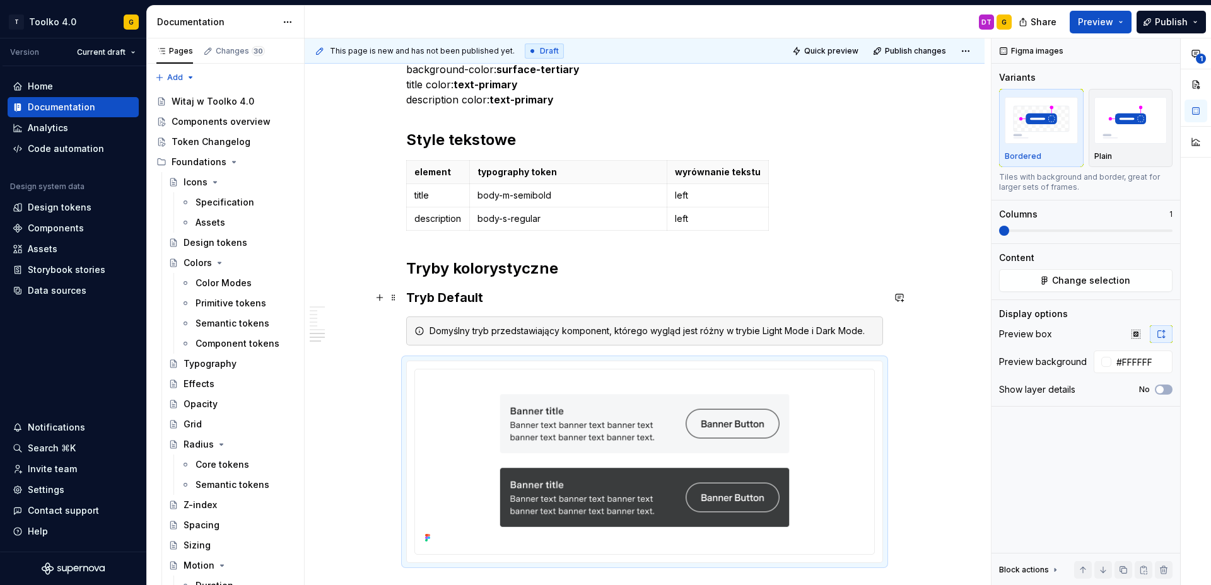
scroll to position [2578, 0]
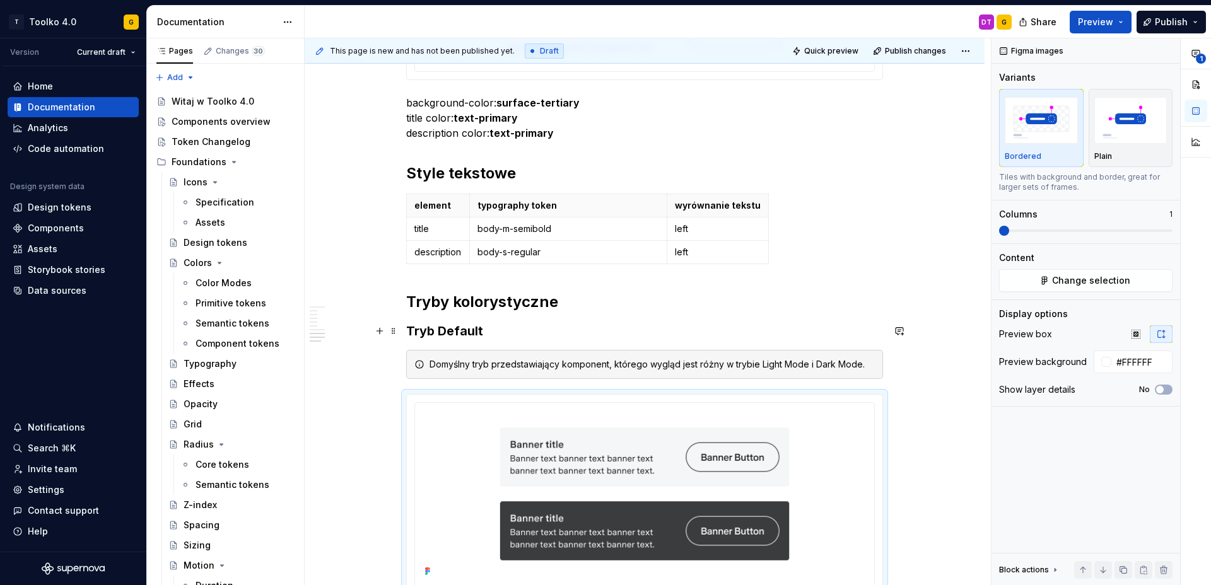
click at [471, 329] on strong "Tryb Default" at bounding box center [444, 331] width 77 height 15
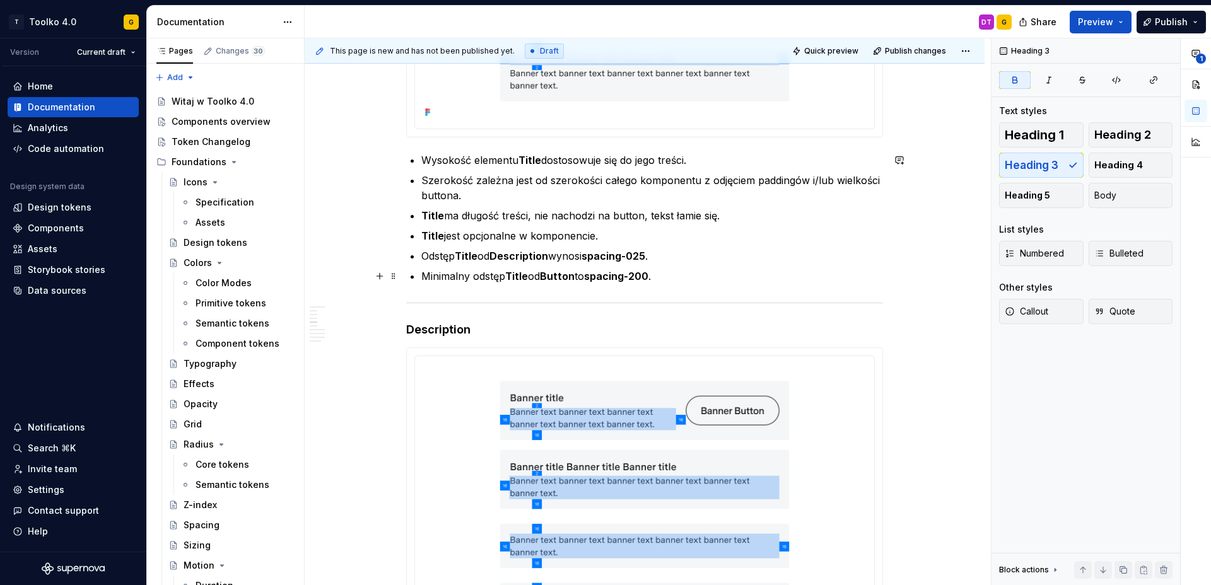
scroll to position [1294, 0]
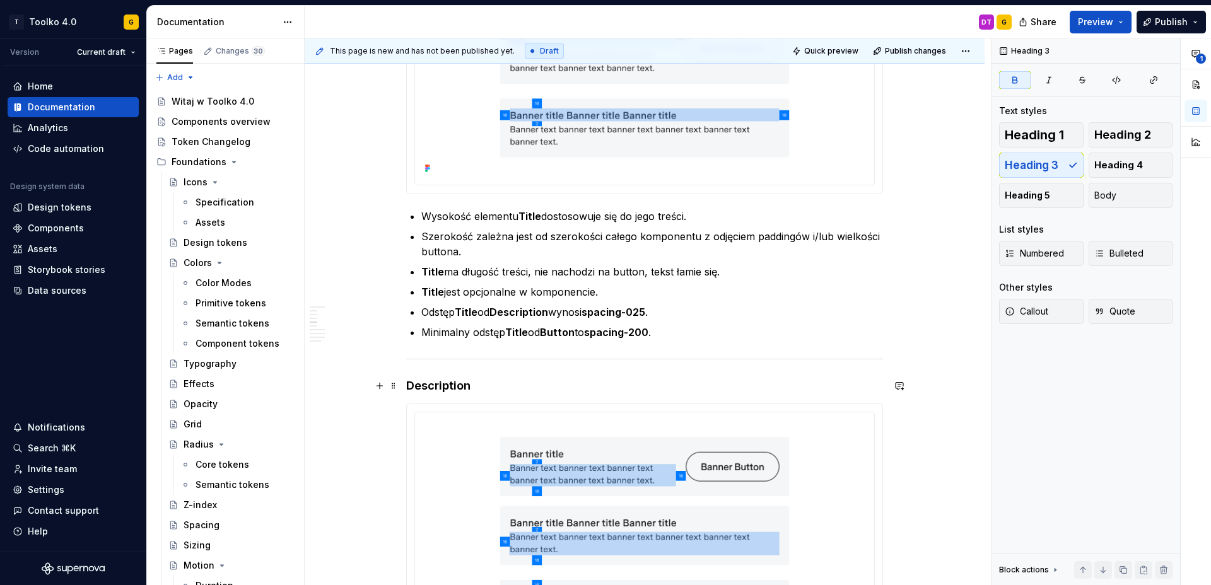
click at [460, 387] on h4 "Description" at bounding box center [644, 385] width 477 height 15
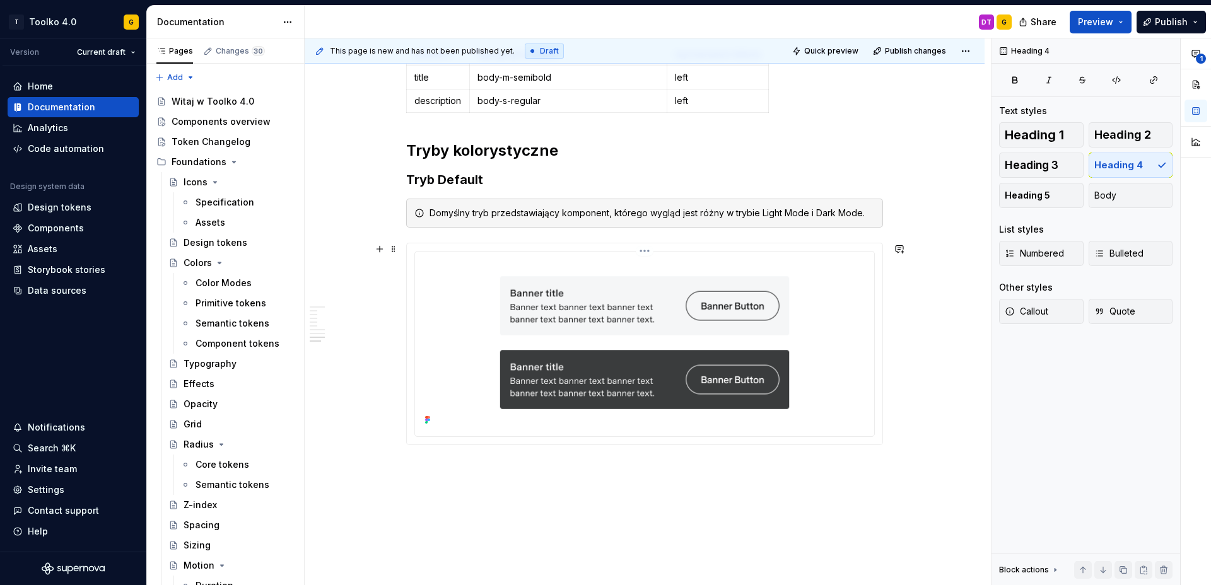
scroll to position [2809, 0]
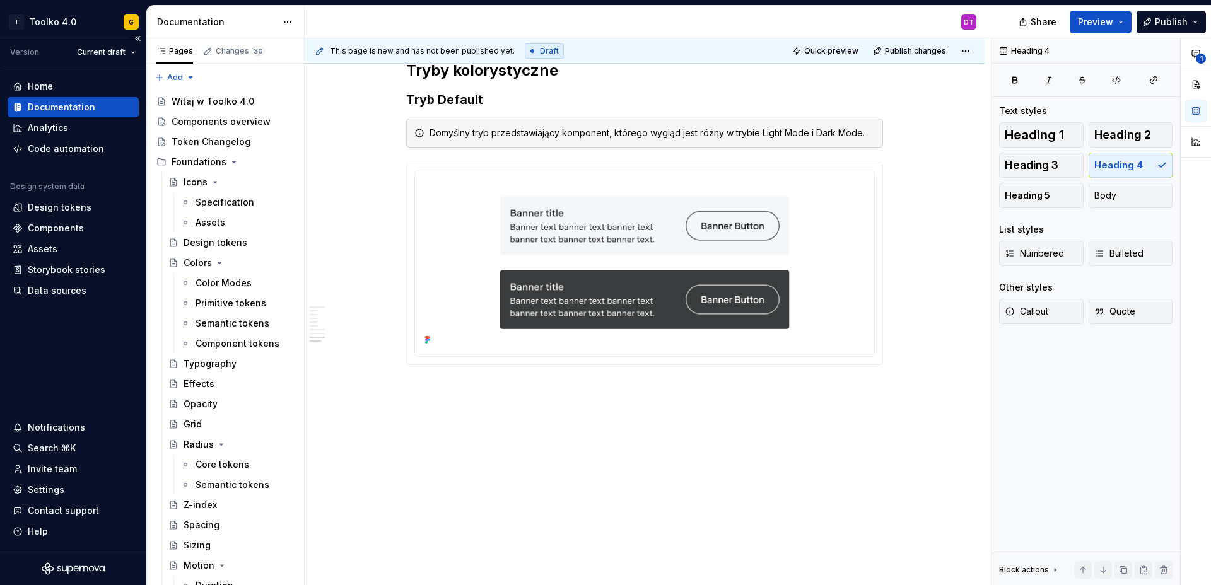
type textarea "*"
